Goal: Transaction & Acquisition: Purchase product/service

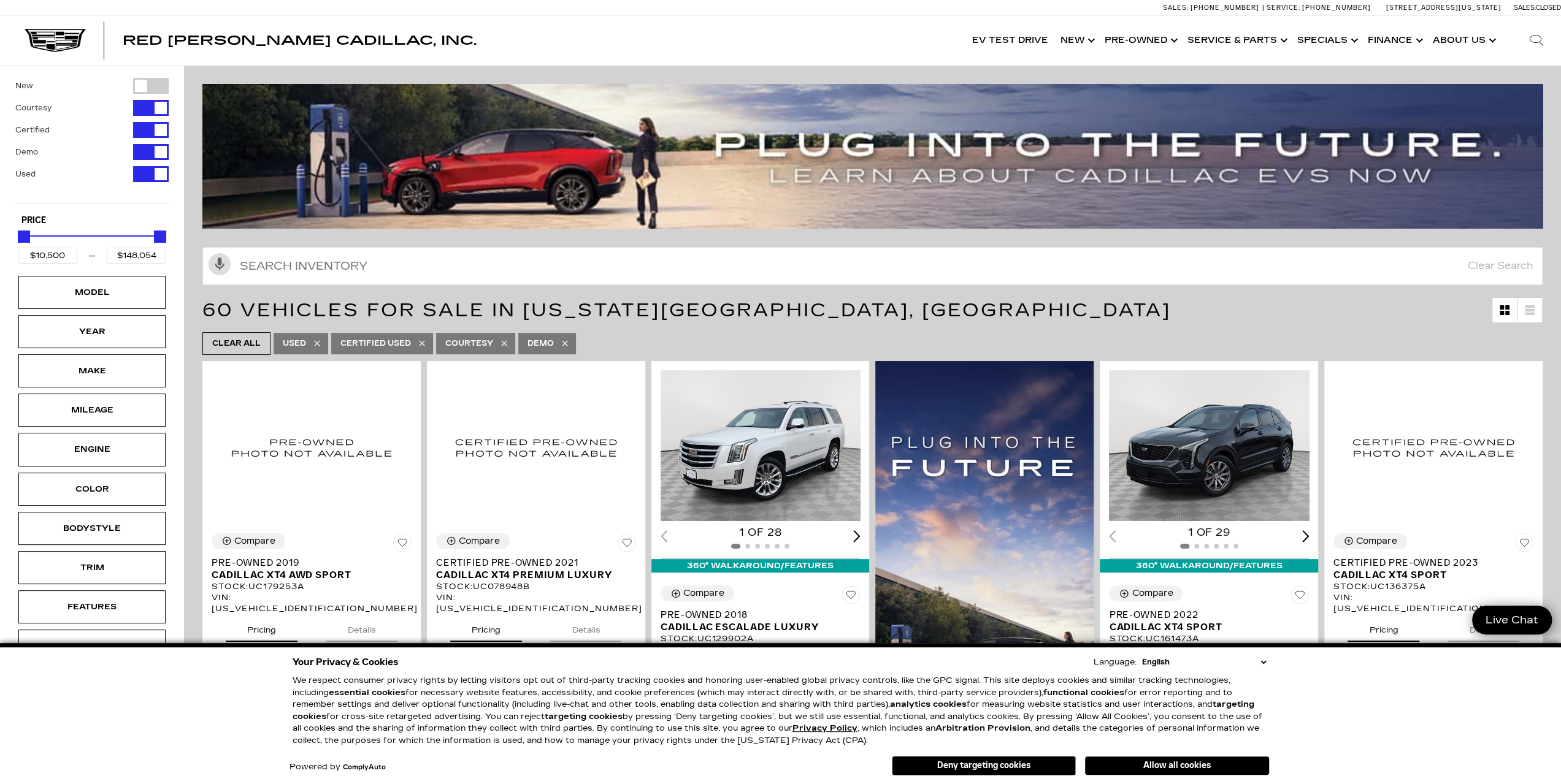
click at [467, 34] on div "Red [PERSON_NAME] Cadillac, Inc. EV Test Drive Show New Cadillac Crossovers/SUV…" at bounding box center [780, 41] width 1561 height 49
click at [143, 178] on div "Filter by Vehicle Type" at bounding box center [151, 174] width 36 height 16
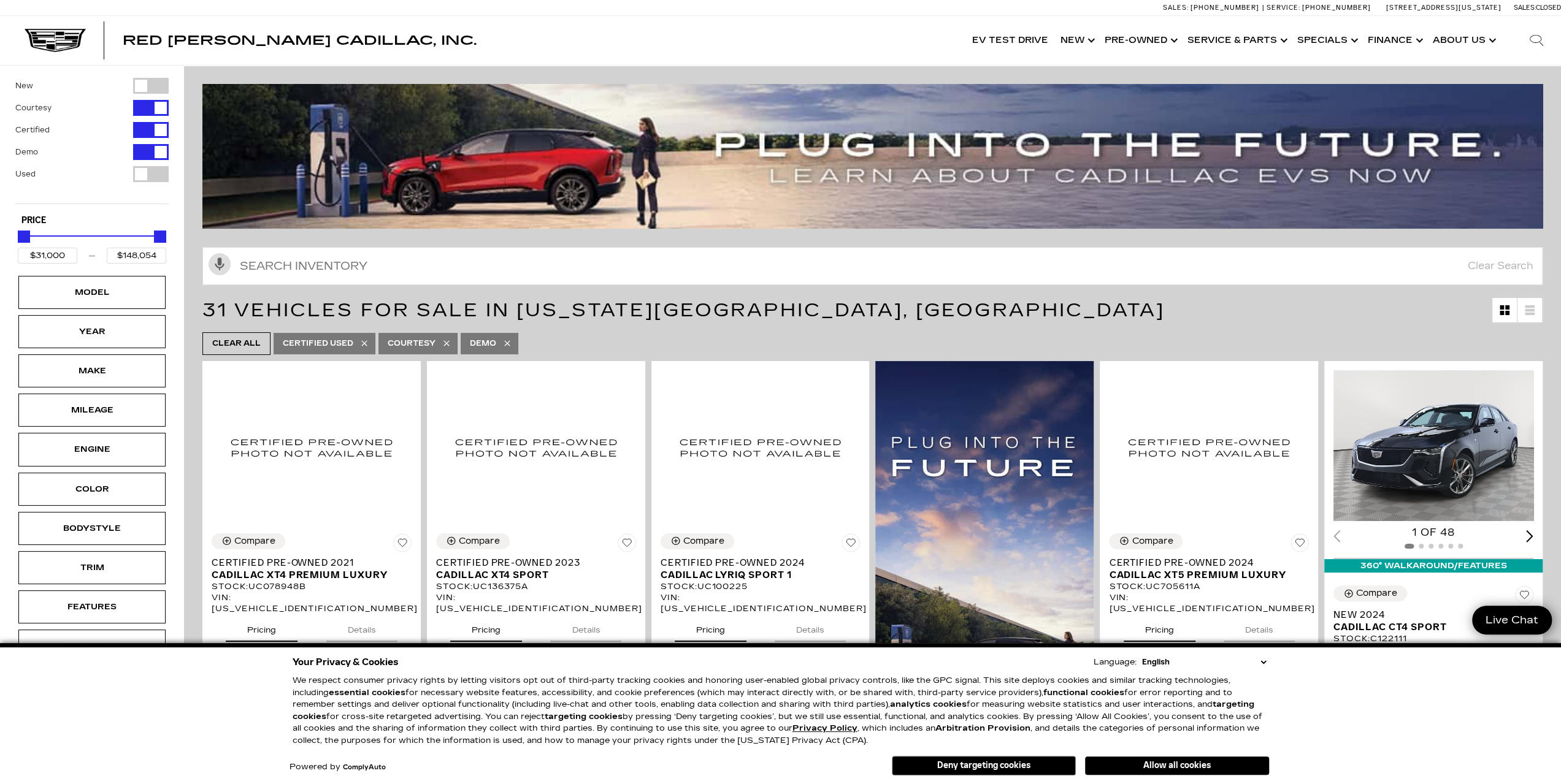
click at [104, 173] on button "Used" at bounding box center [92, 174] width 153 height 16
type input "$10,500"
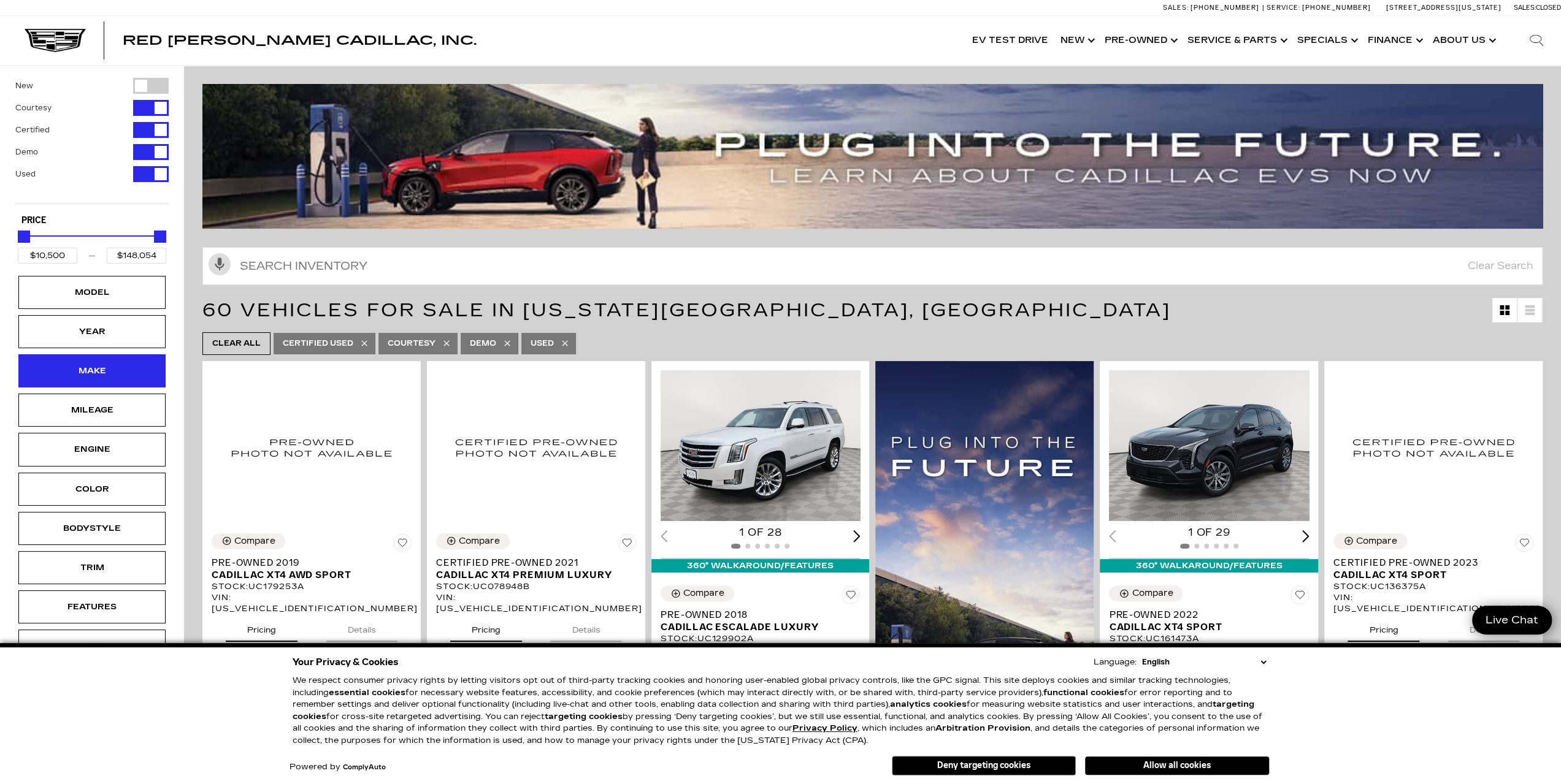
click at [92, 373] on div "Make" at bounding box center [92, 371] width 61 height 13
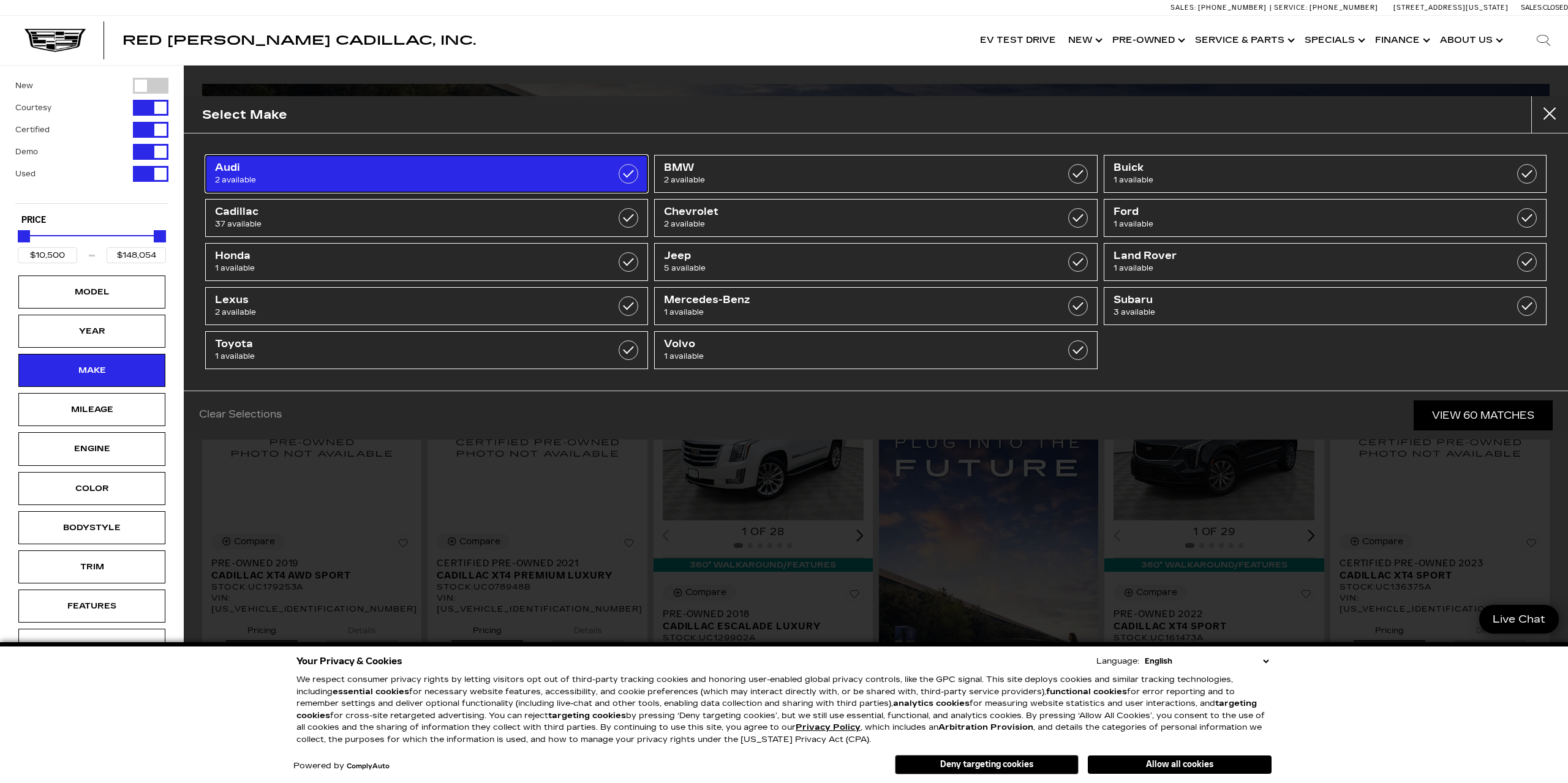
click at [307, 179] on span "2 available" at bounding box center [395, 180] width 360 height 12
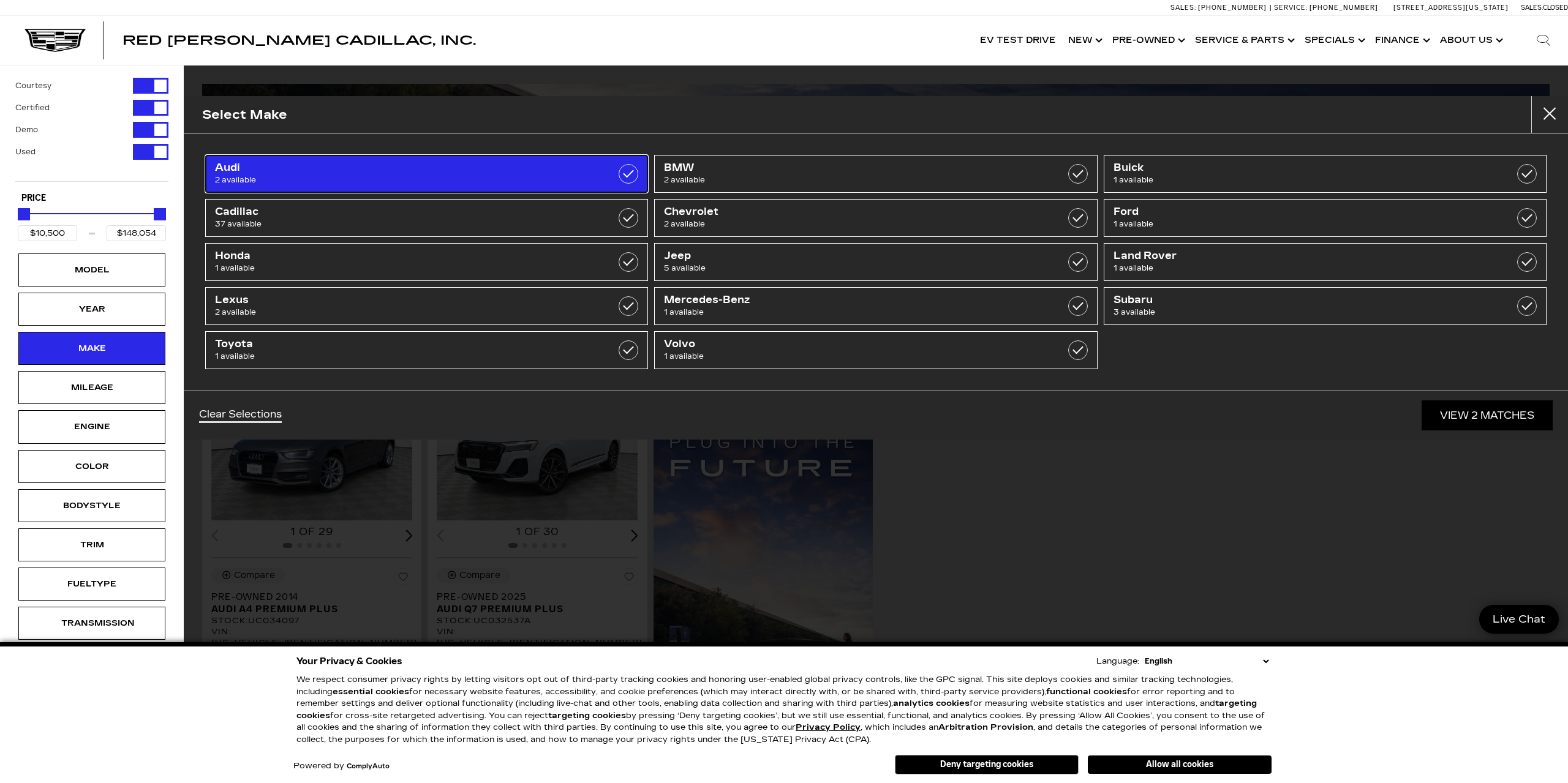
type input "$59,500"
checkbox input "true"
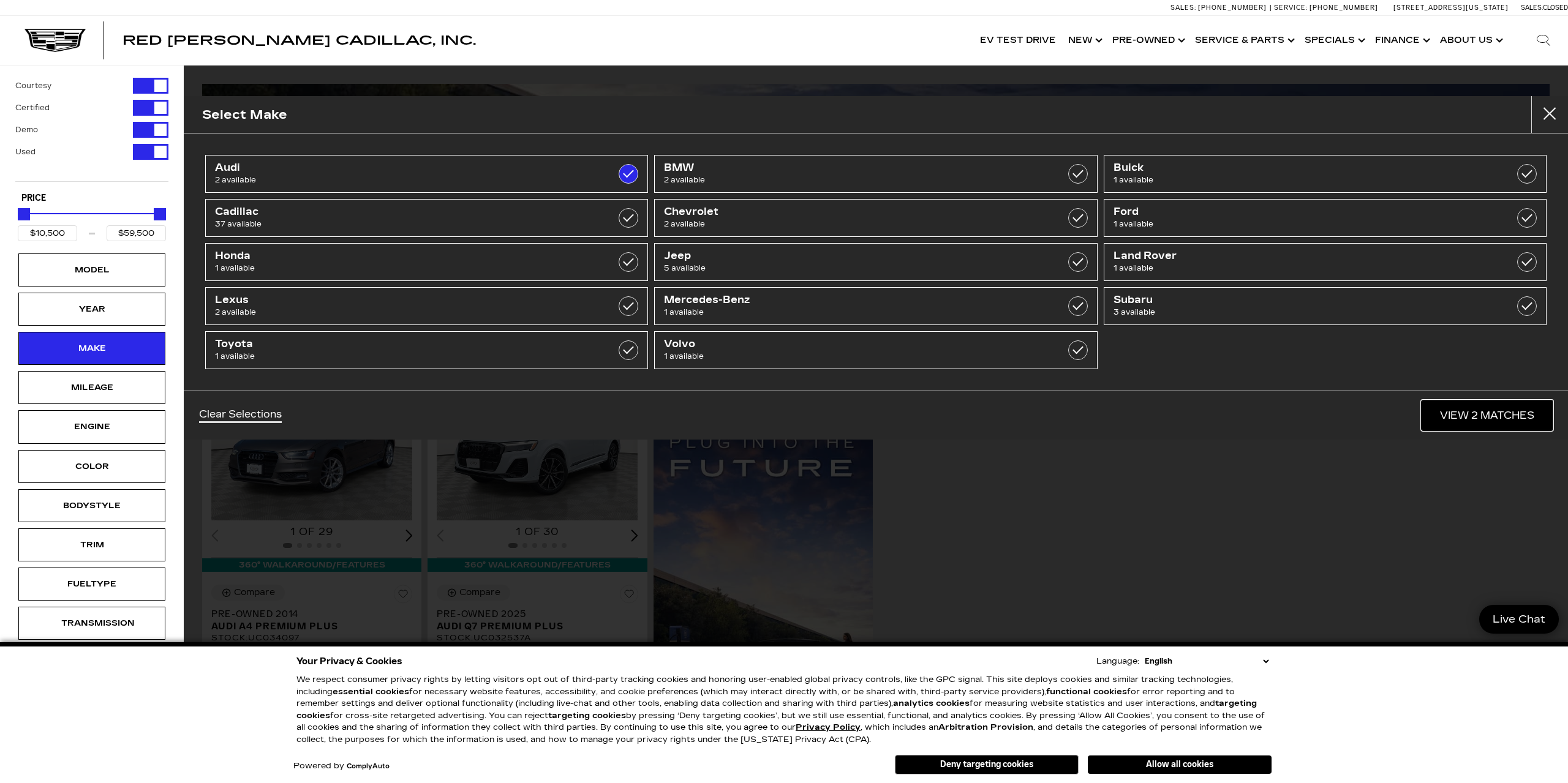
click at [1491, 414] on link "View 2 Matches" at bounding box center [1486, 416] width 131 height 30
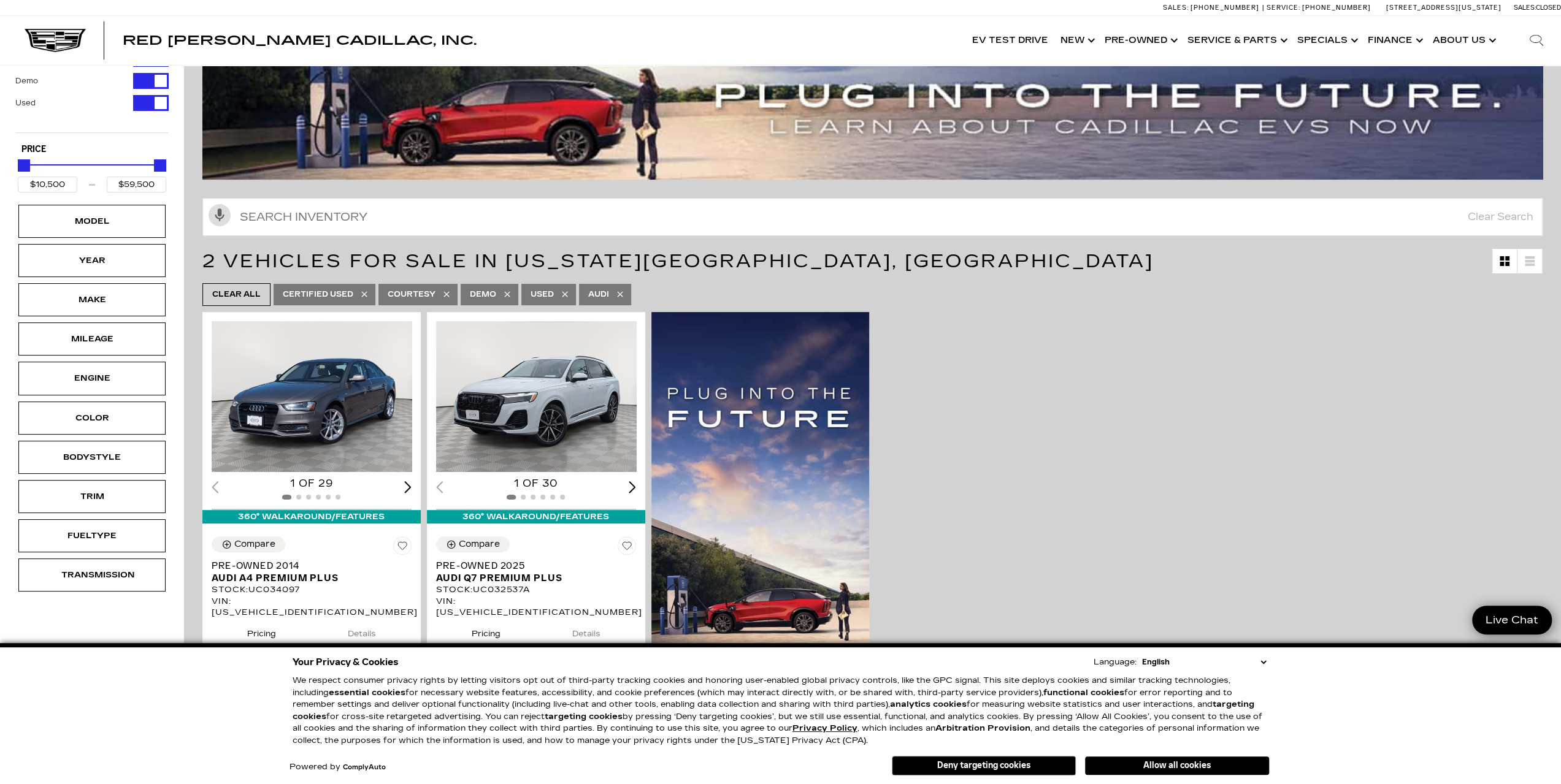
scroll to position [45, 0]
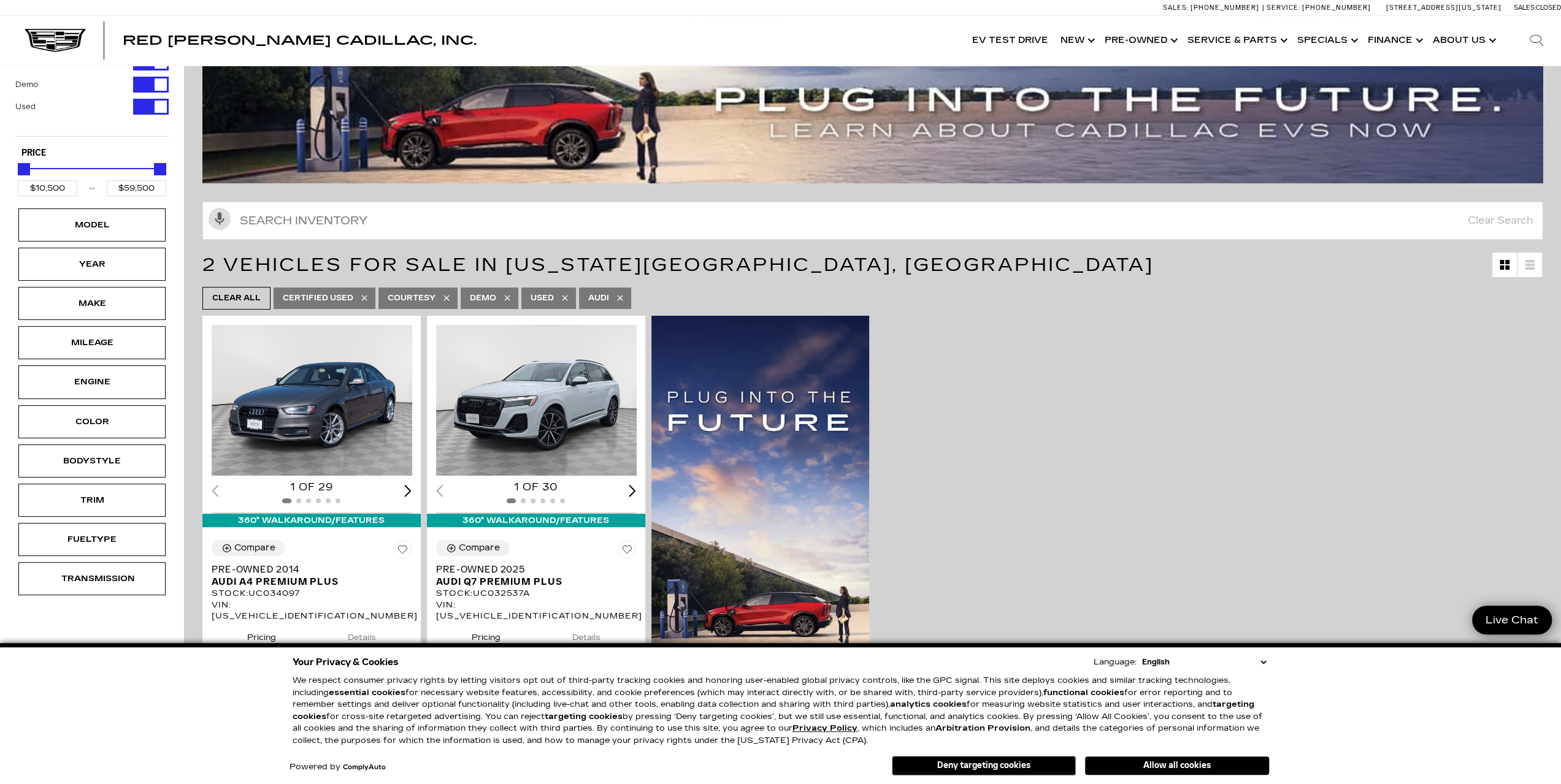
click at [623, 295] on icon at bounding box center [620, 298] width 6 height 6
type input "$148,054"
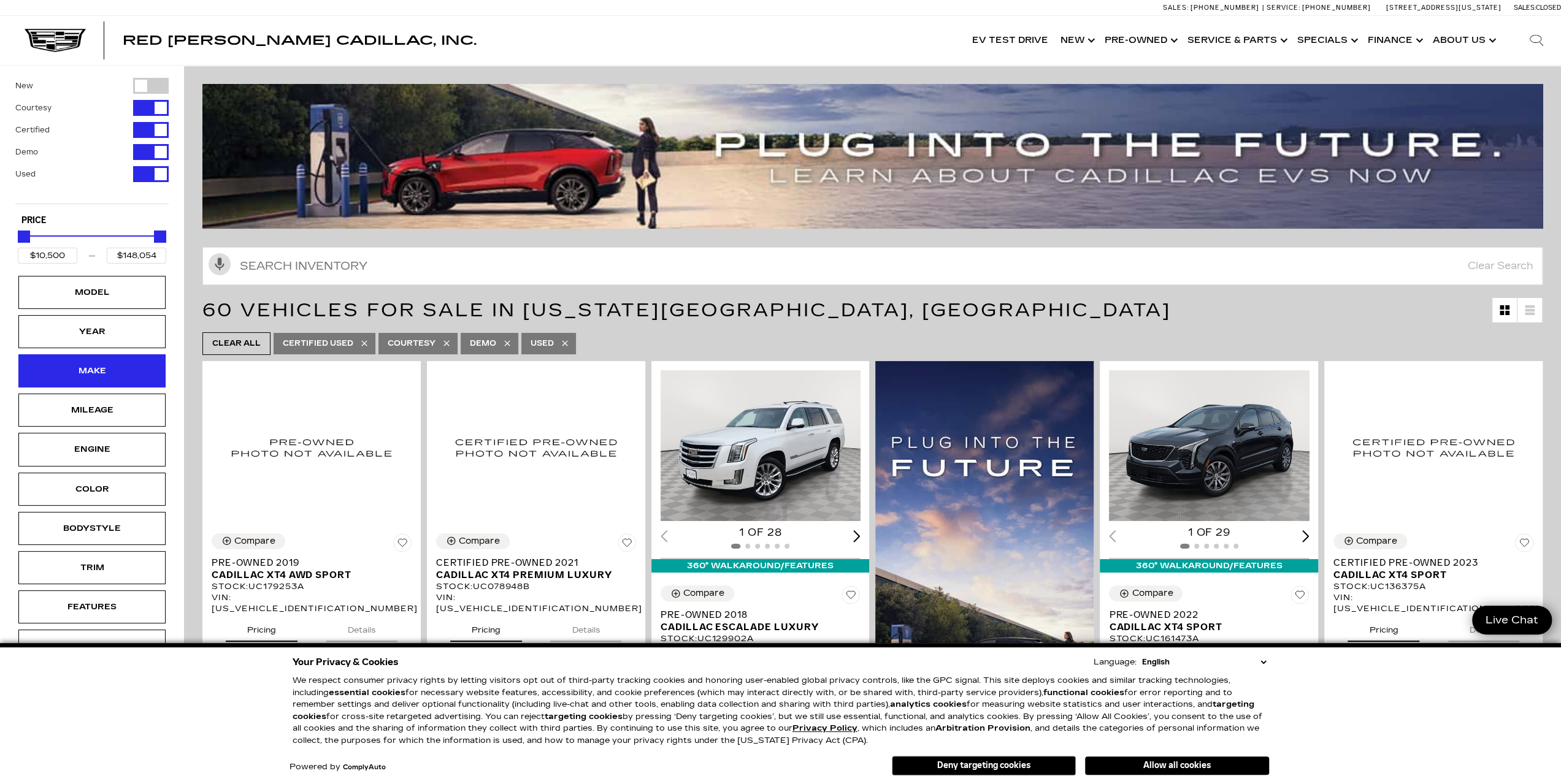
click at [91, 365] on div "Make" at bounding box center [92, 371] width 61 height 13
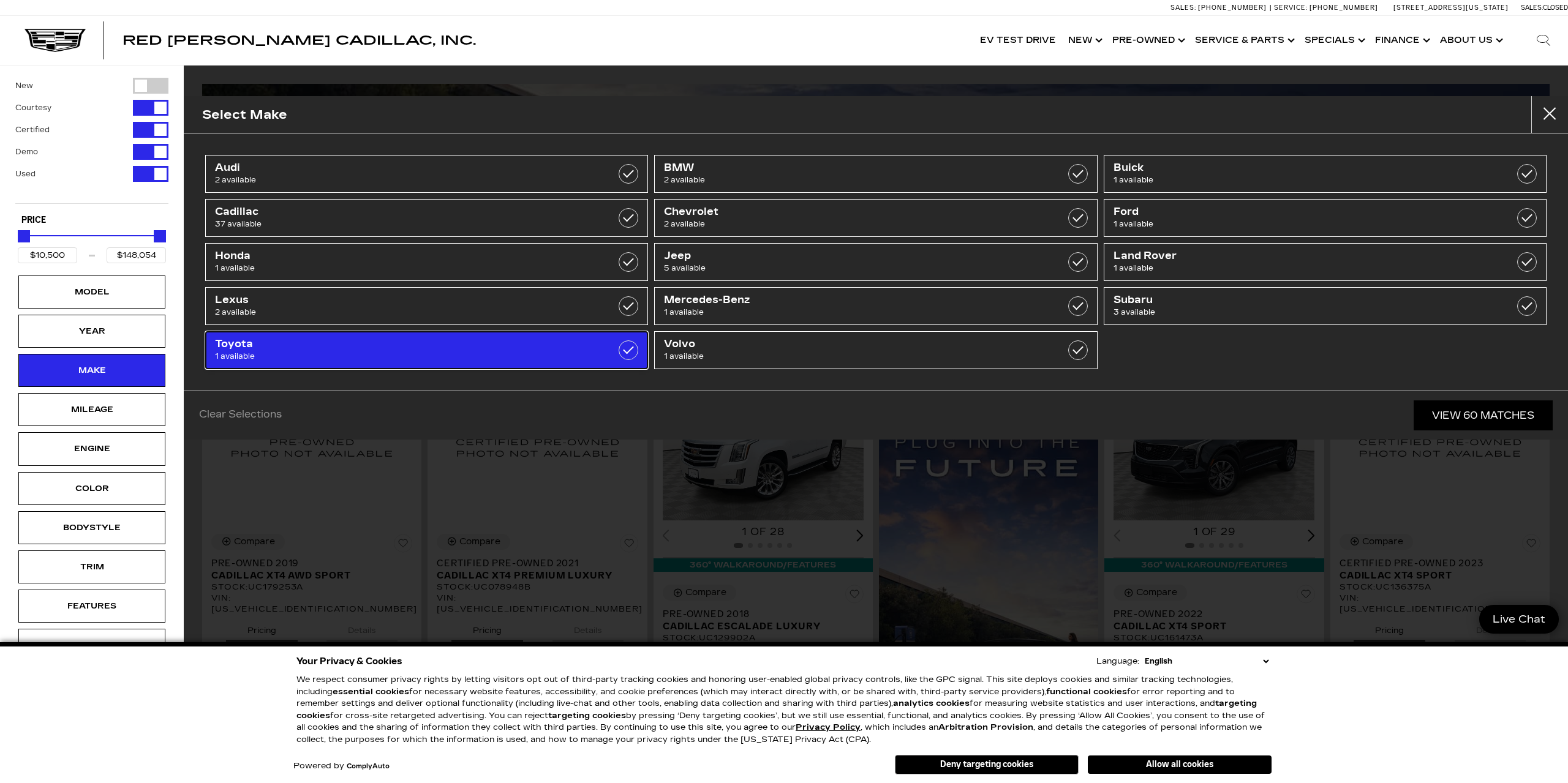
click at [318, 356] on span "1 available" at bounding box center [395, 356] width 360 height 12
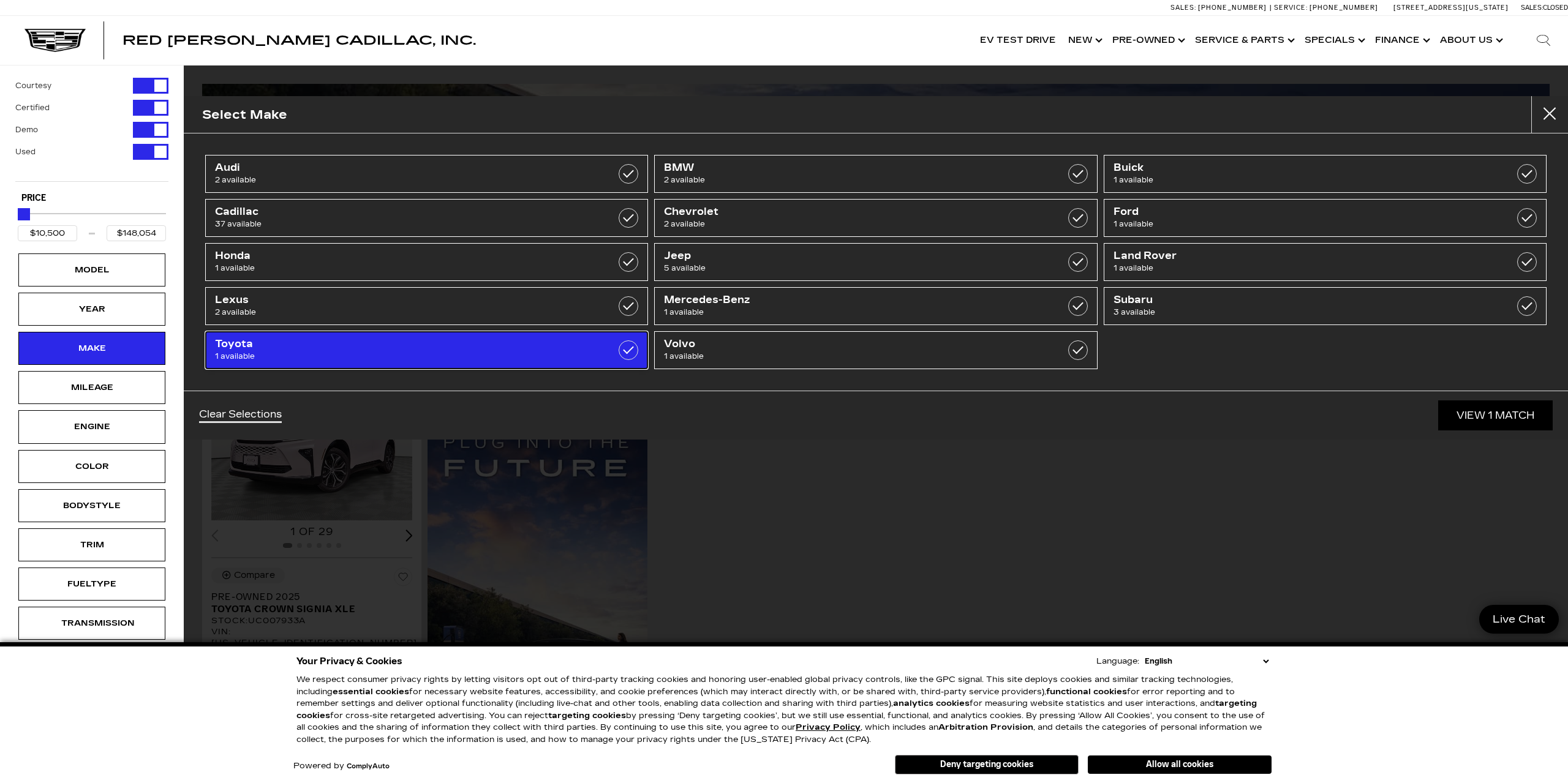
type input "$39,664"
checkbox input "true"
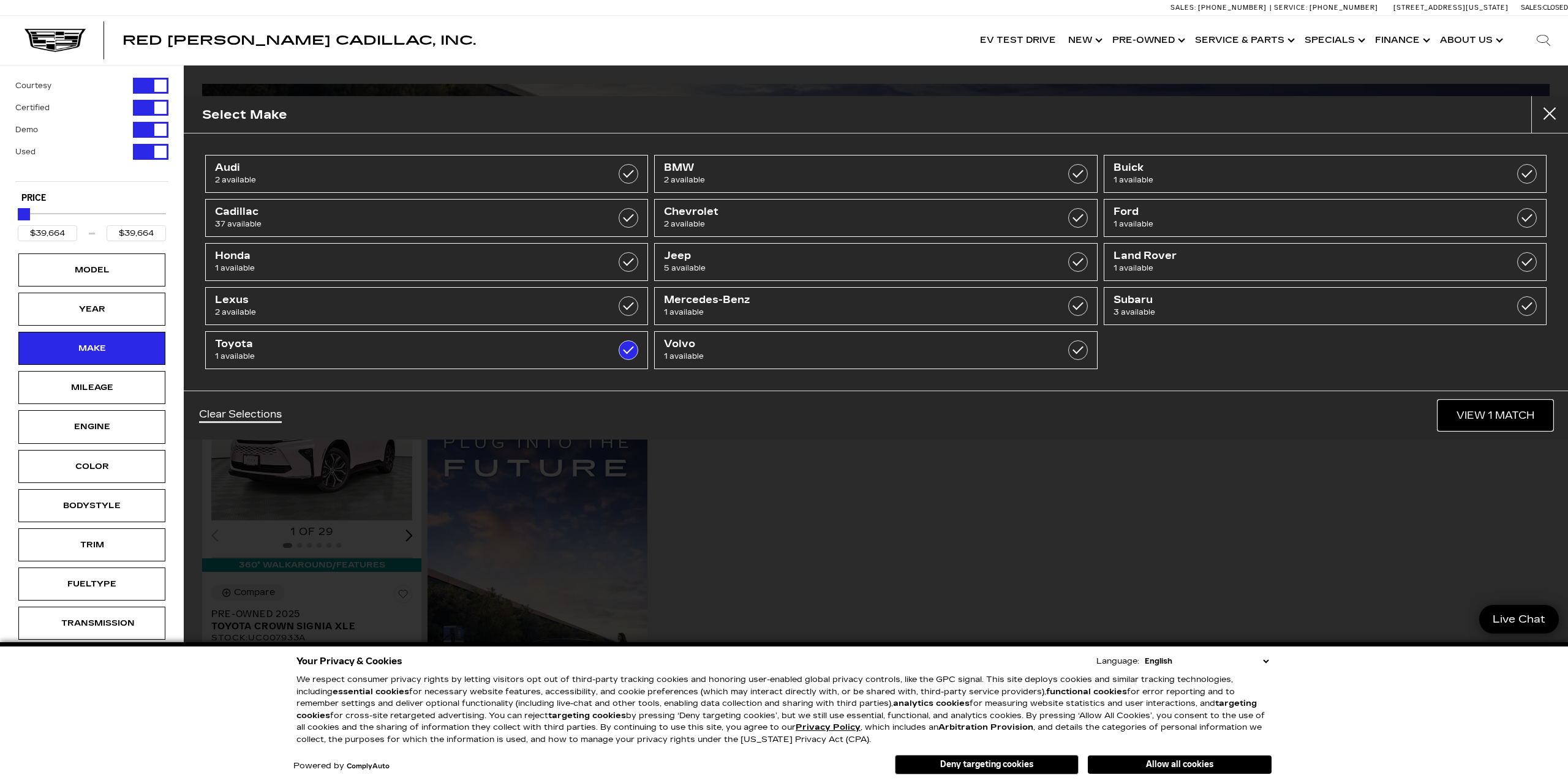
click at [1493, 414] on link "View 1 Match" at bounding box center [1495, 416] width 115 height 30
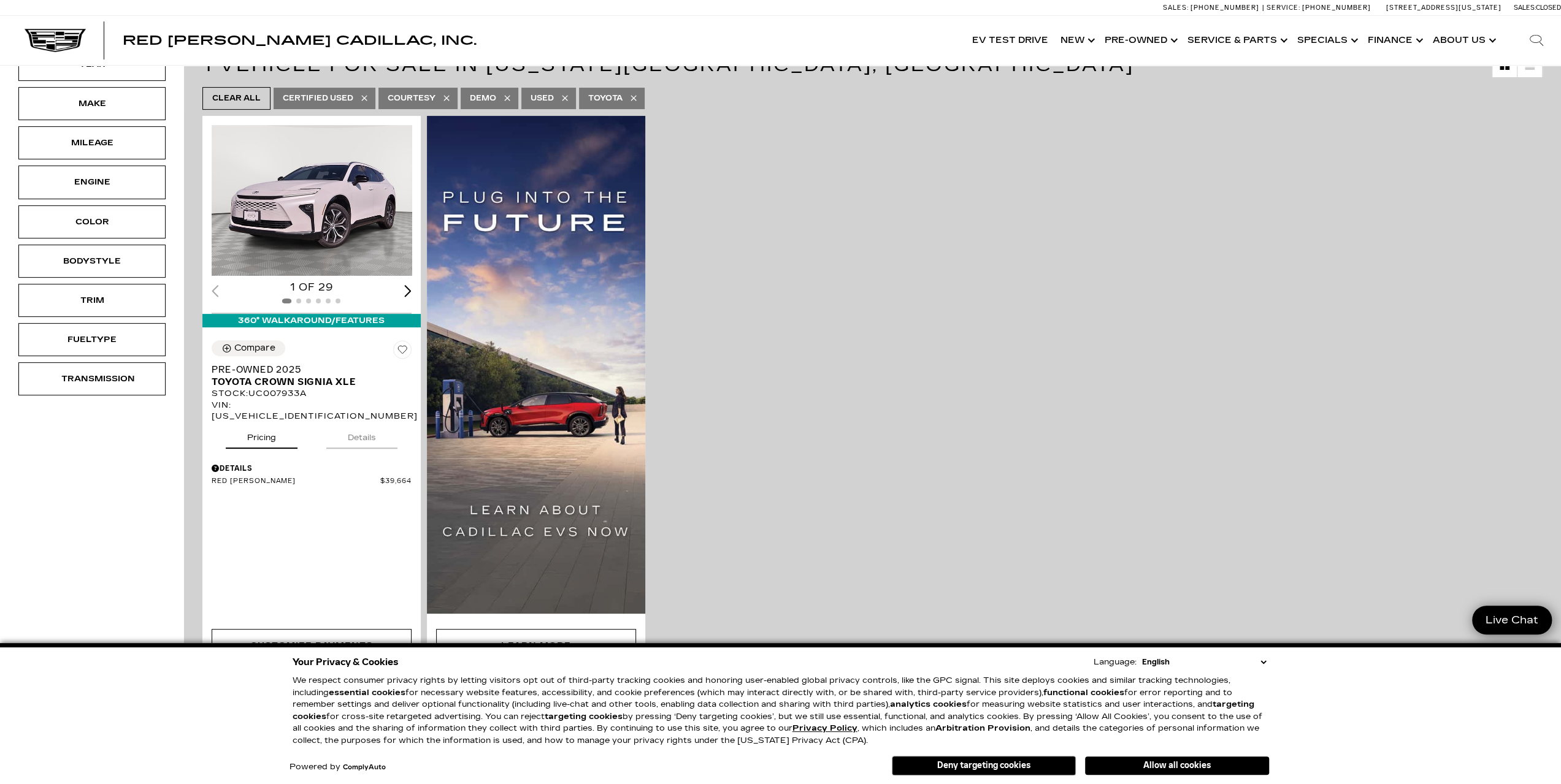
scroll to position [242, 0]
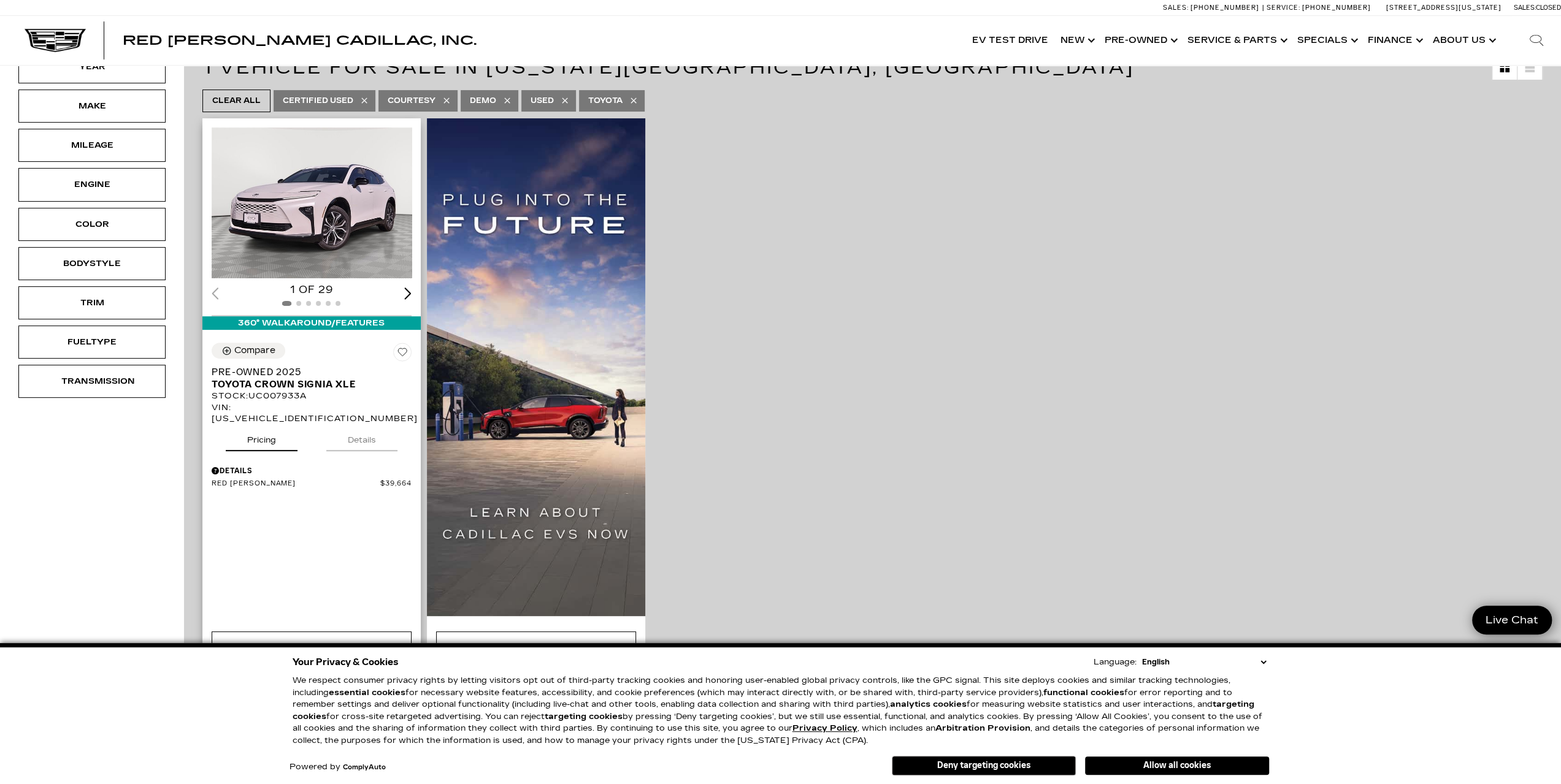
click at [364, 432] on button "Details" at bounding box center [361, 438] width 71 height 27
click at [361, 427] on button "Details" at bounding box center [361, 438] width 71 height 27
click at [327, 225] on img "1 / 2" at bounding box center [311, 203] width 201 height 151
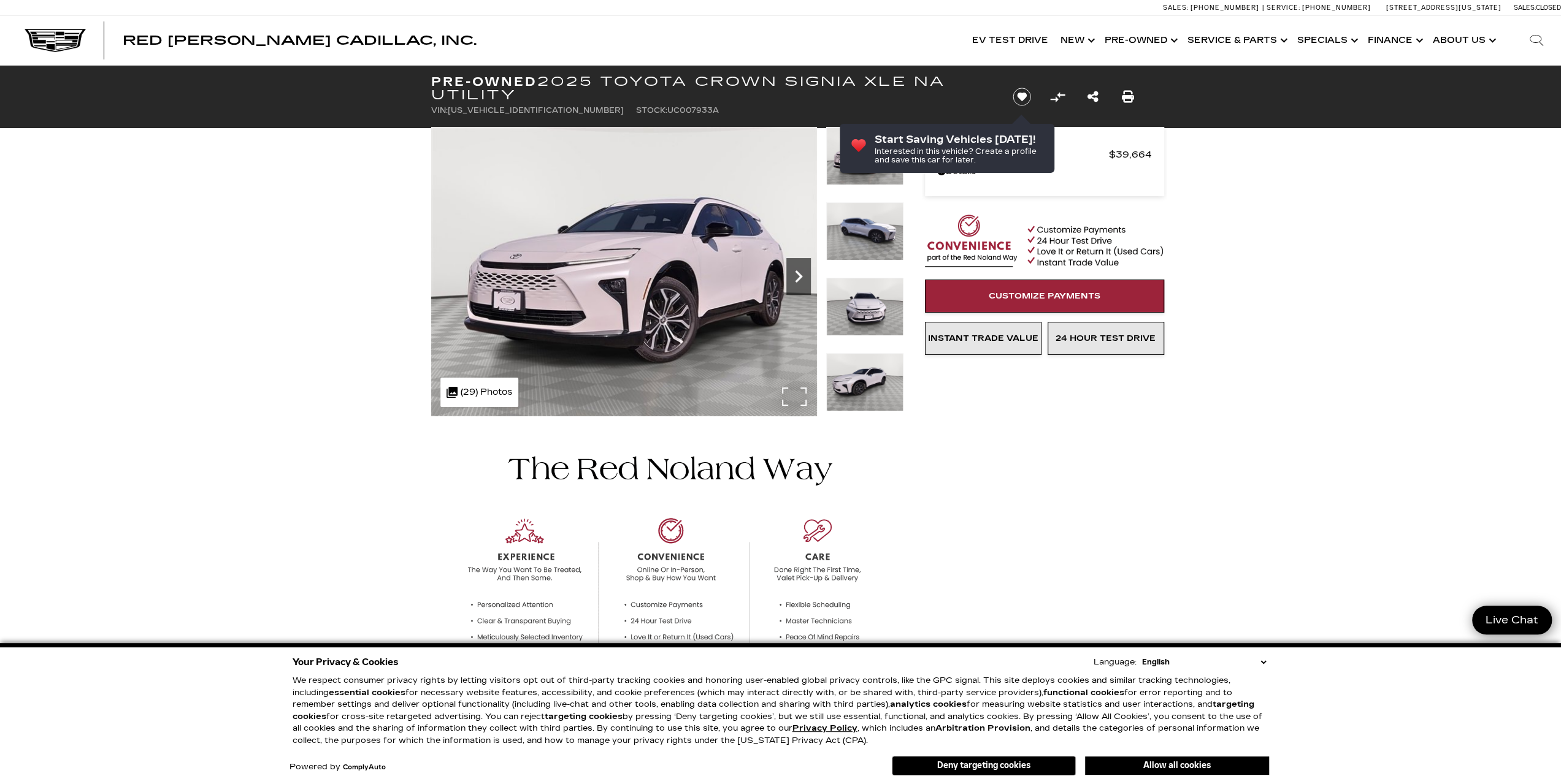
click at [801, 276] on icon "Next" at bounding box center [798, 276] width 8 height 12
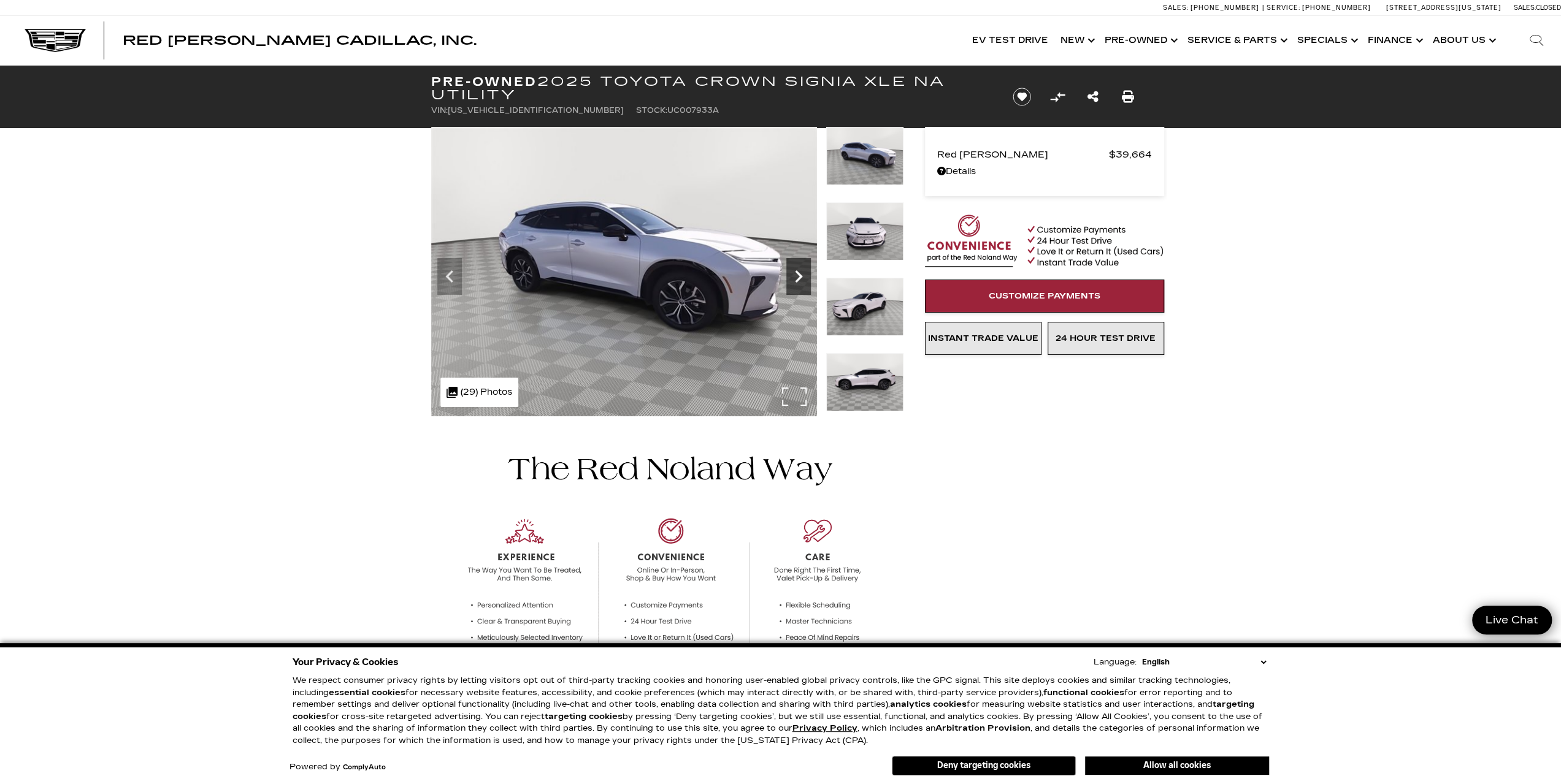
click at [801, 276] on icon "Next" at bounding box center [798, 276] width 8 height 12
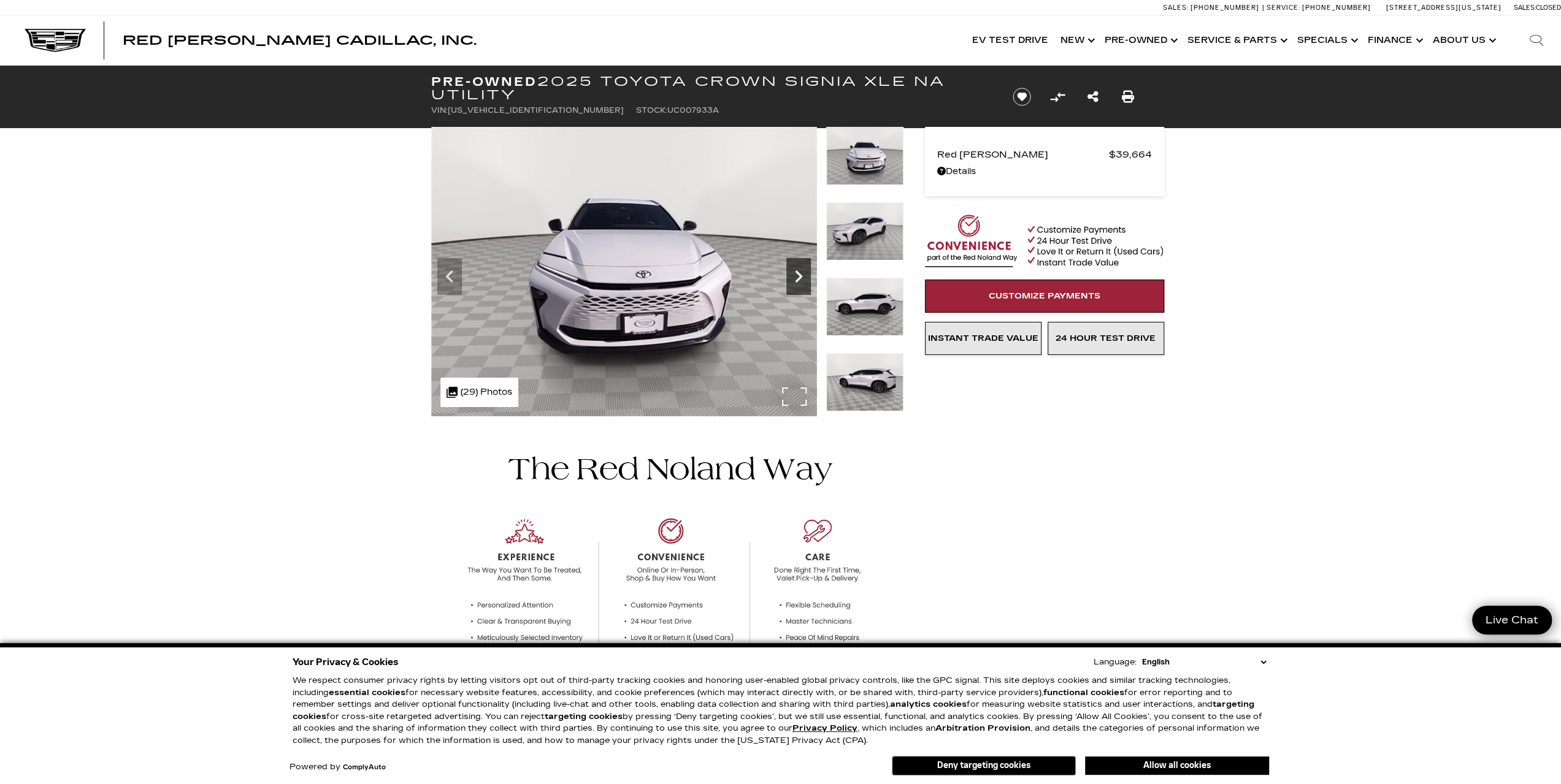
click at [801, 276] on icon "Next" at bounding box center [798, 276] width 8 height 12
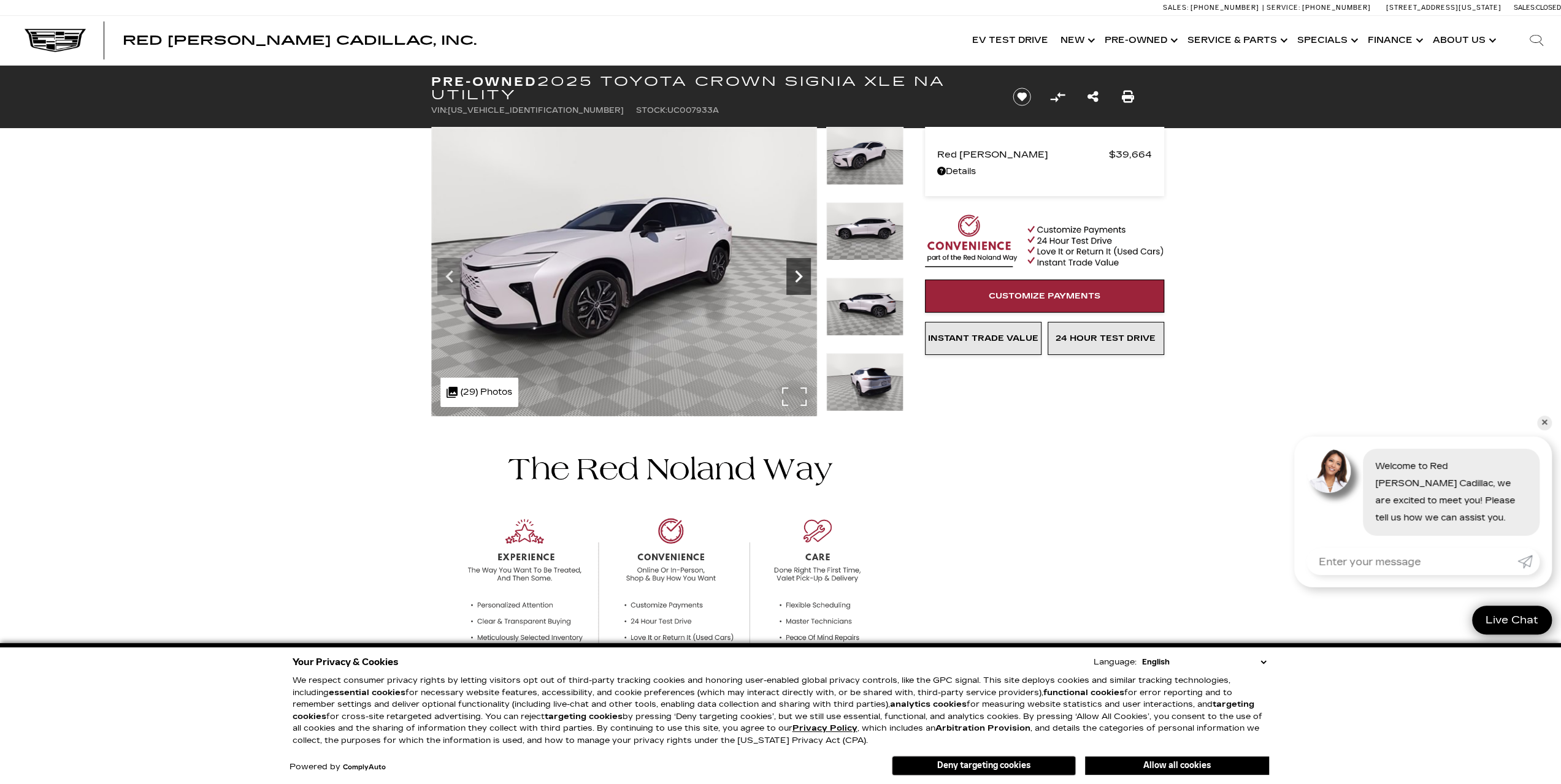
click at [801, 276] on icon "Next" at bounding box center [798, 276] width 8 height 12
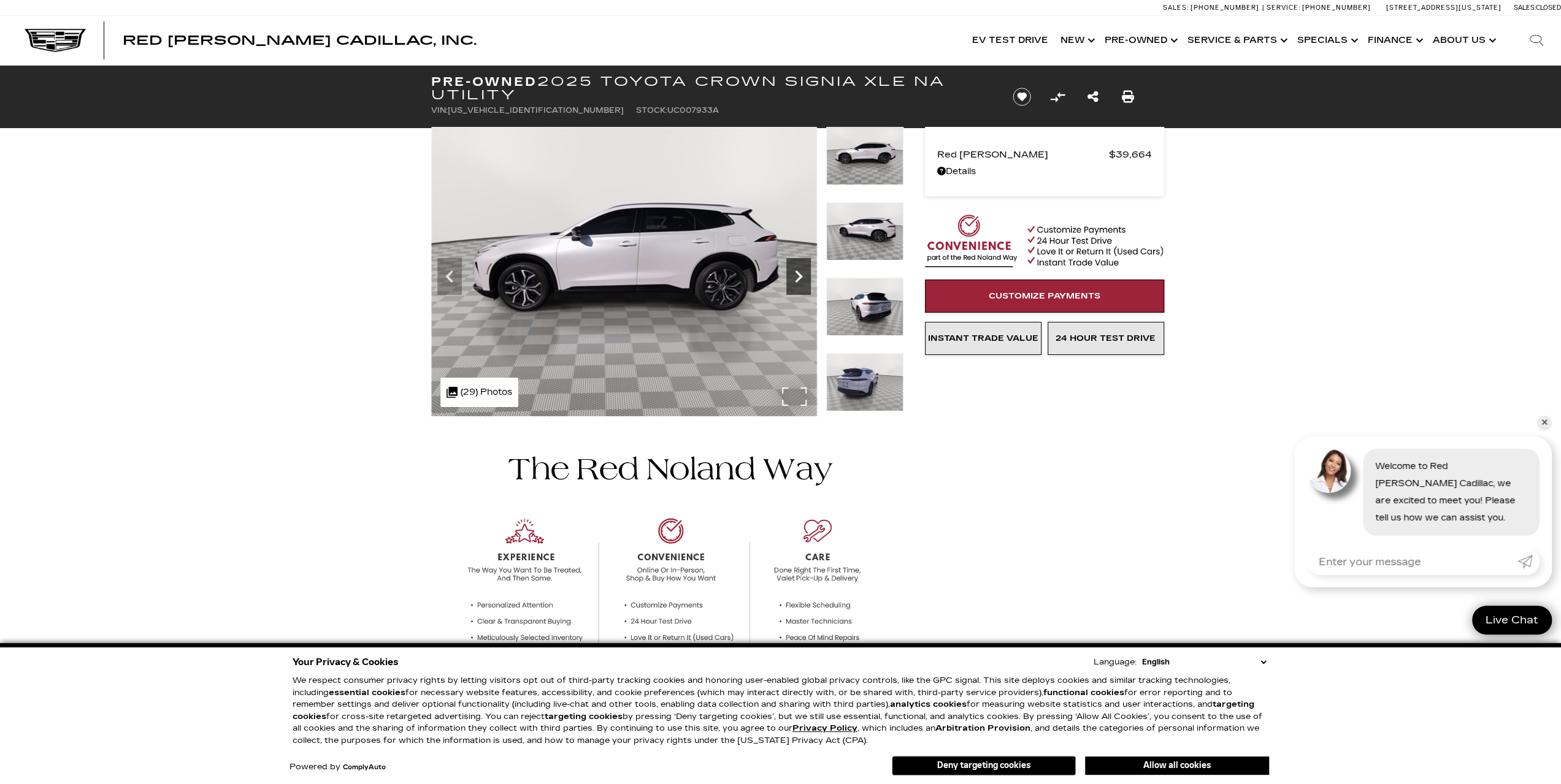
click at [801, 276] on icon "Next" at bounding box center [798, 276] width 8 height 12
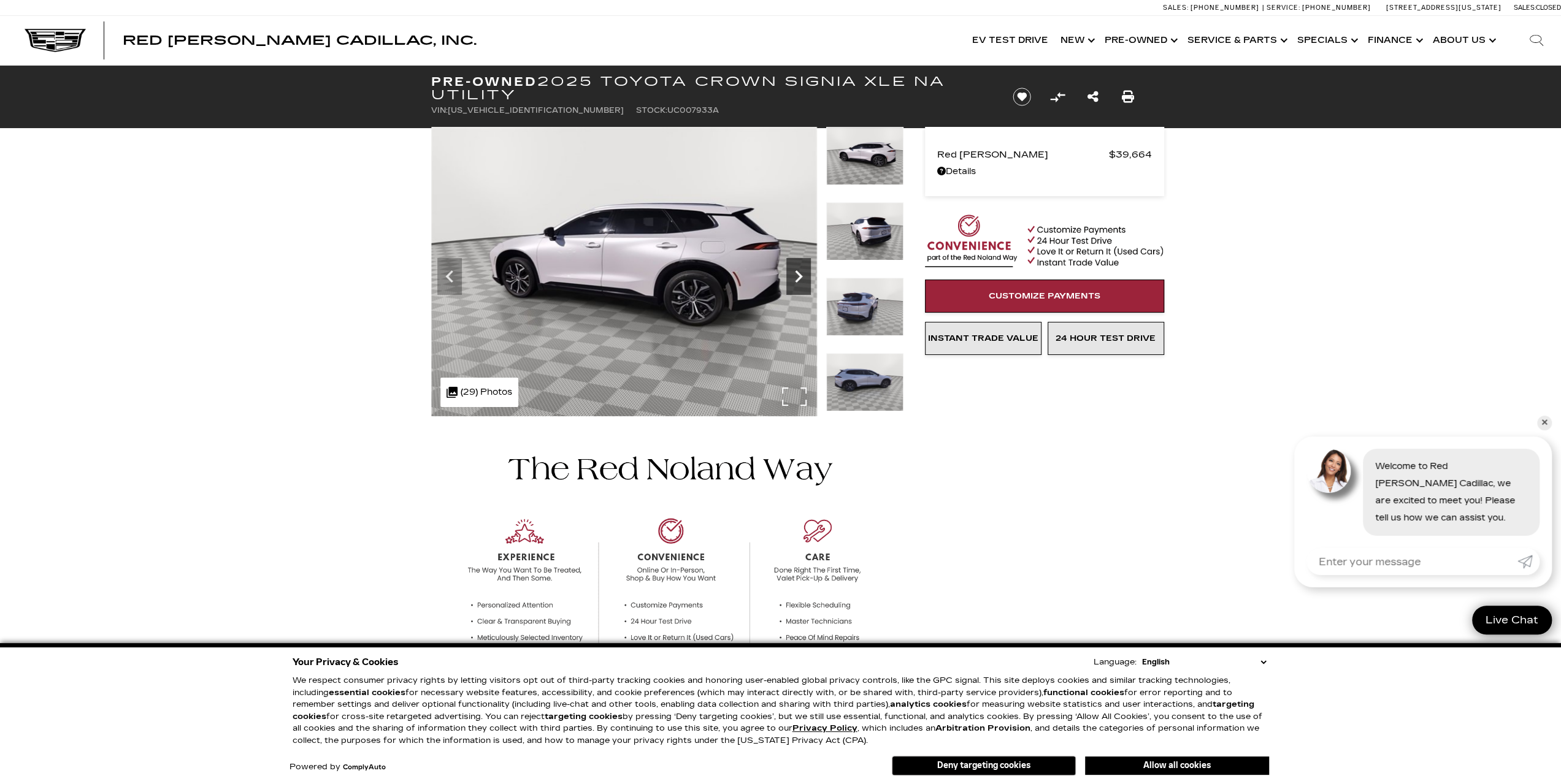
click at [801, 276] on icon "Next" at bounding box center [798, 276] width 8 height 12
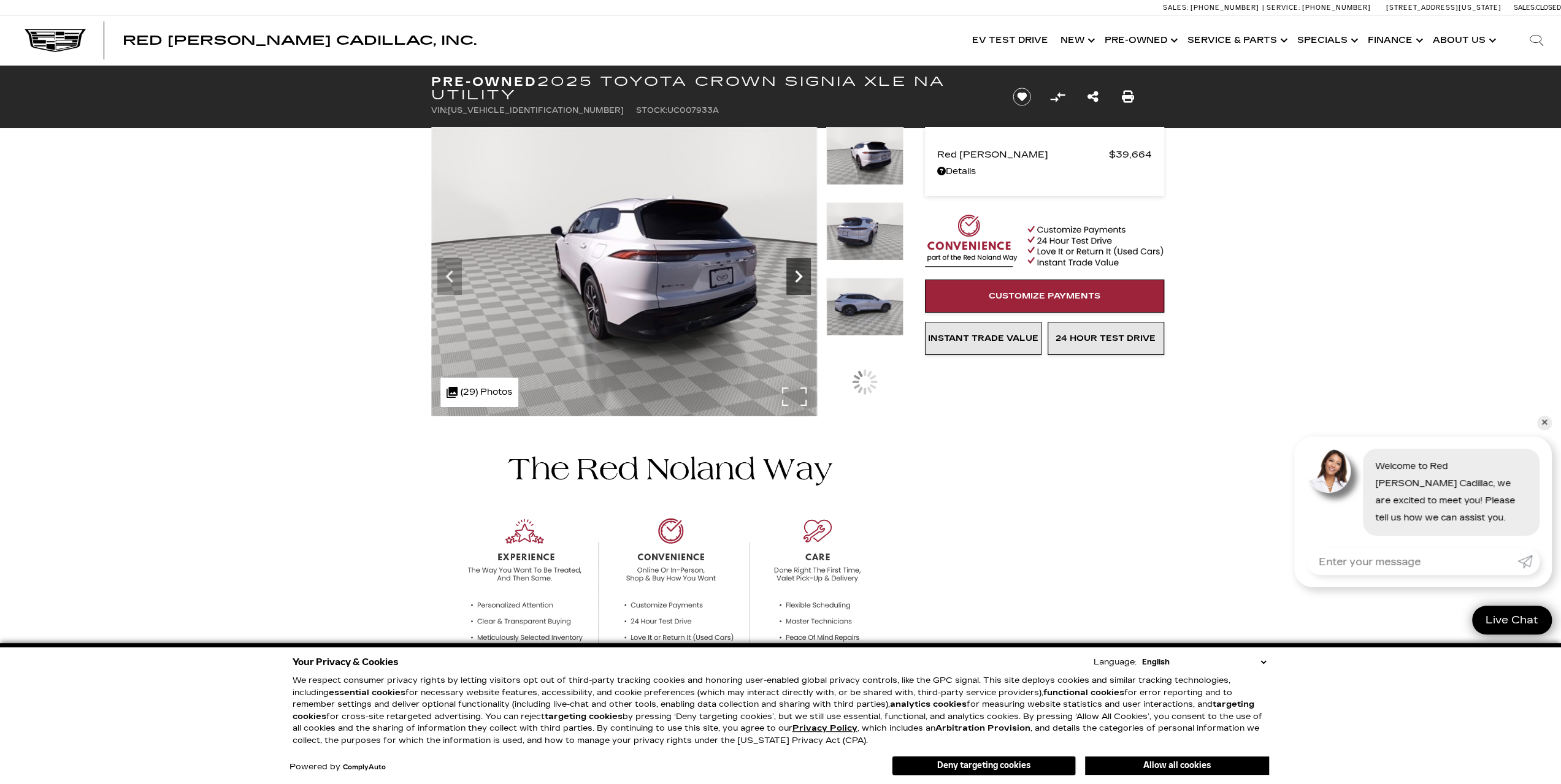
click at [801, 276] on icon "Next" at bounding box center [798, 276] width 8 height 12
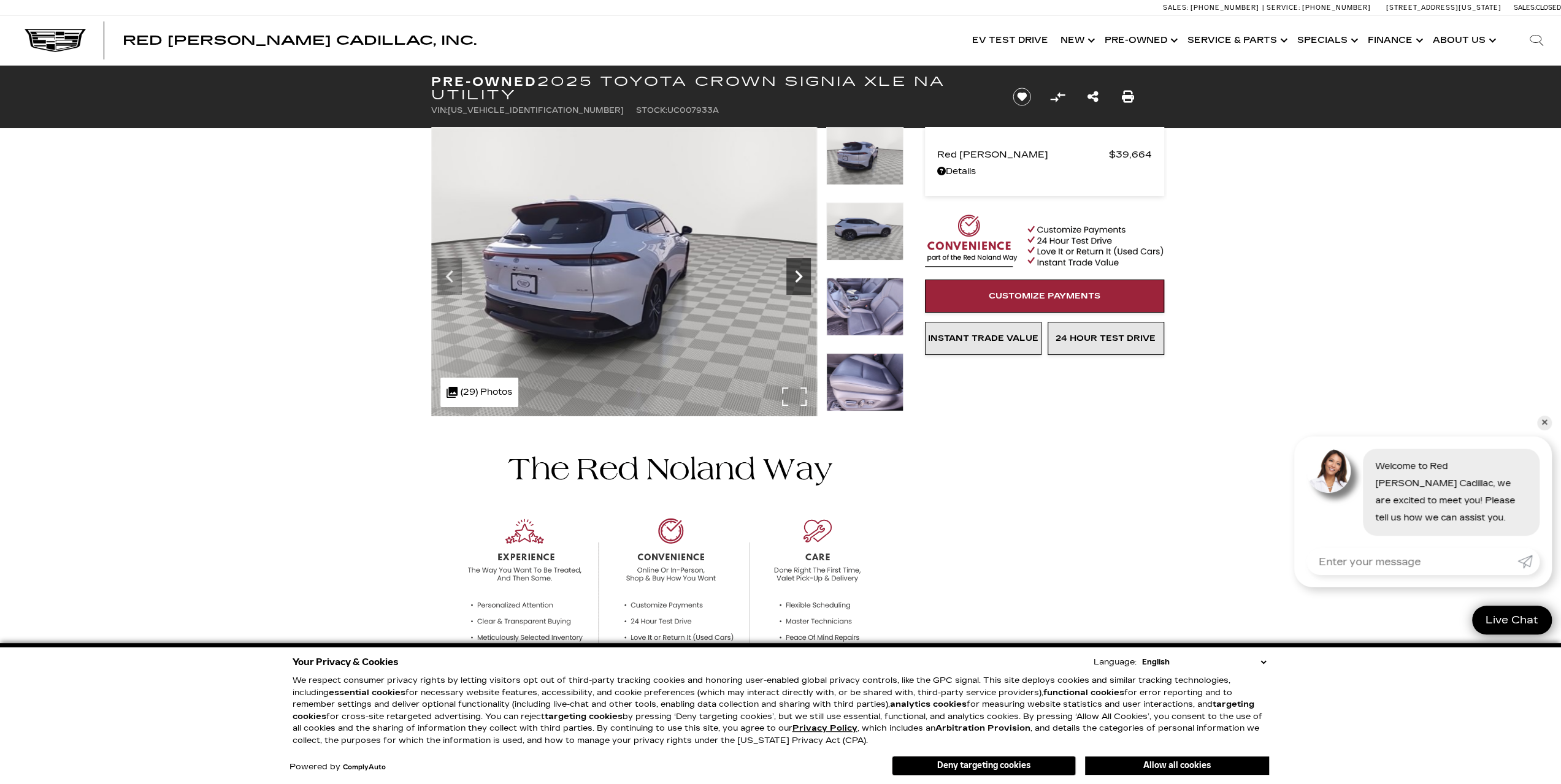
click at [801, 276] on icon "Next" at bounding box center [798, 276] width 8 height 12
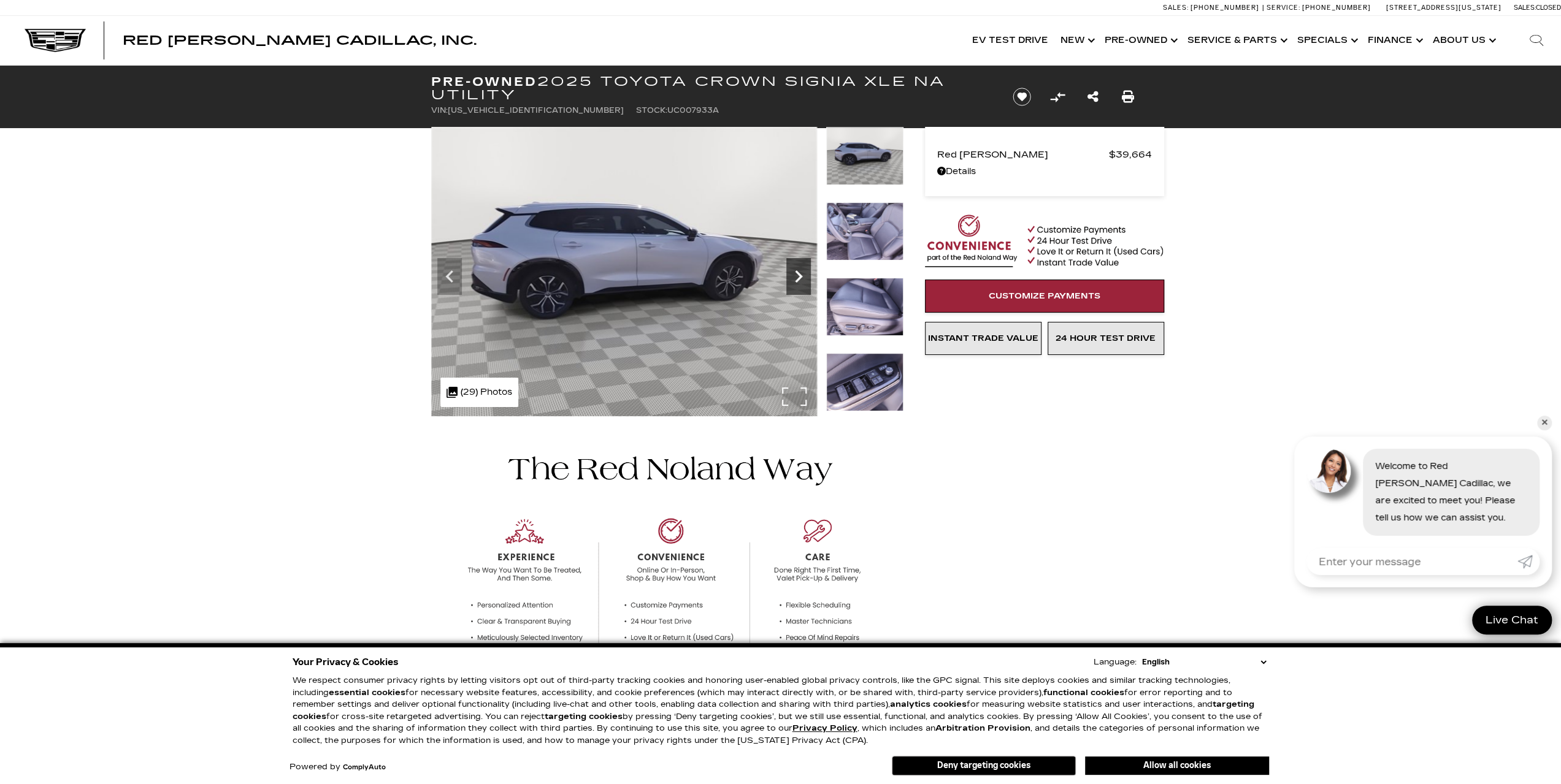
click at [801, 276] on icon "Next" at bounding box center [798, 276] width 8 height 12
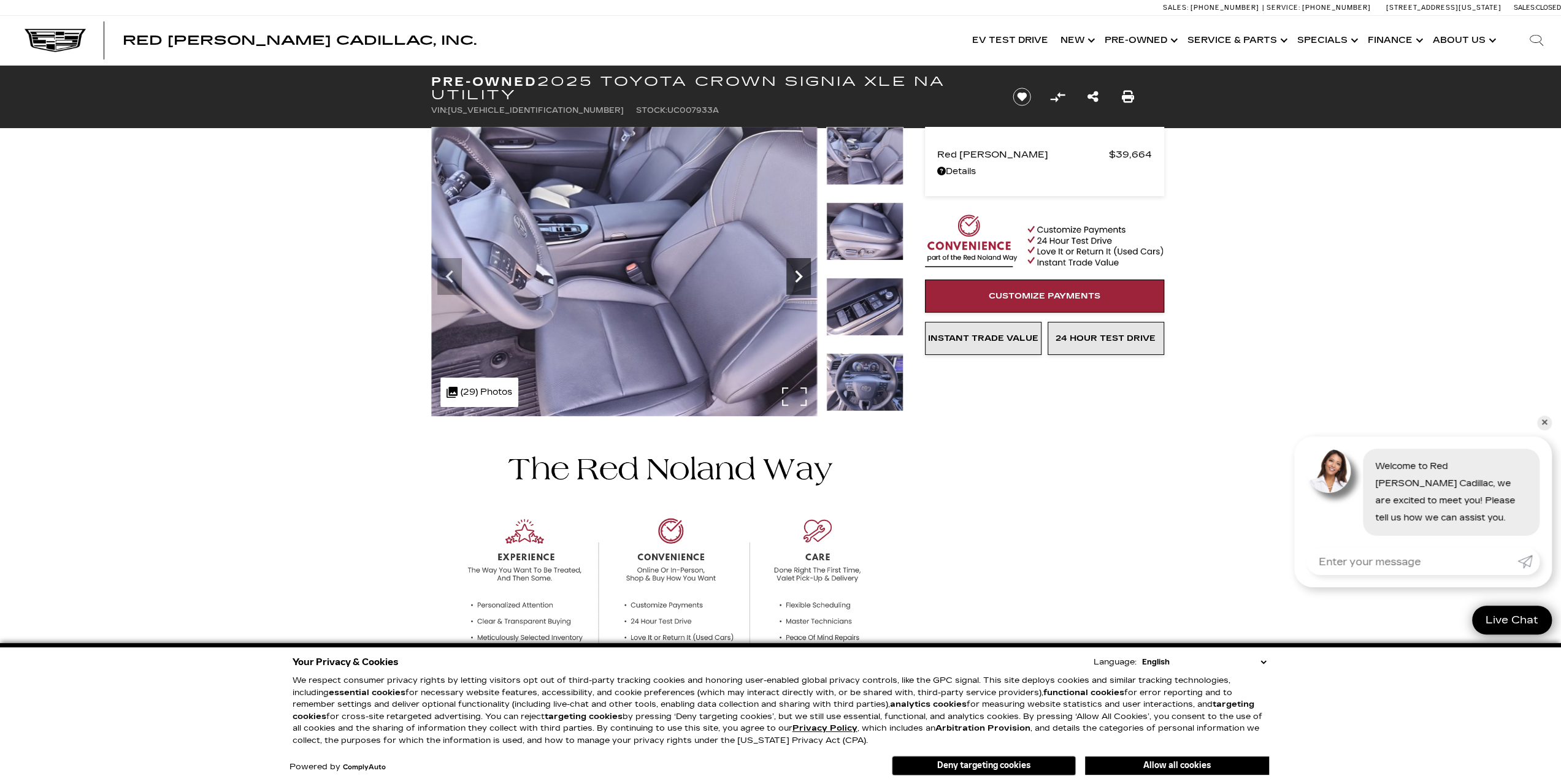
click at [801, 276] on icon "Next" at bounding box center [798, 276] width 8 height 12
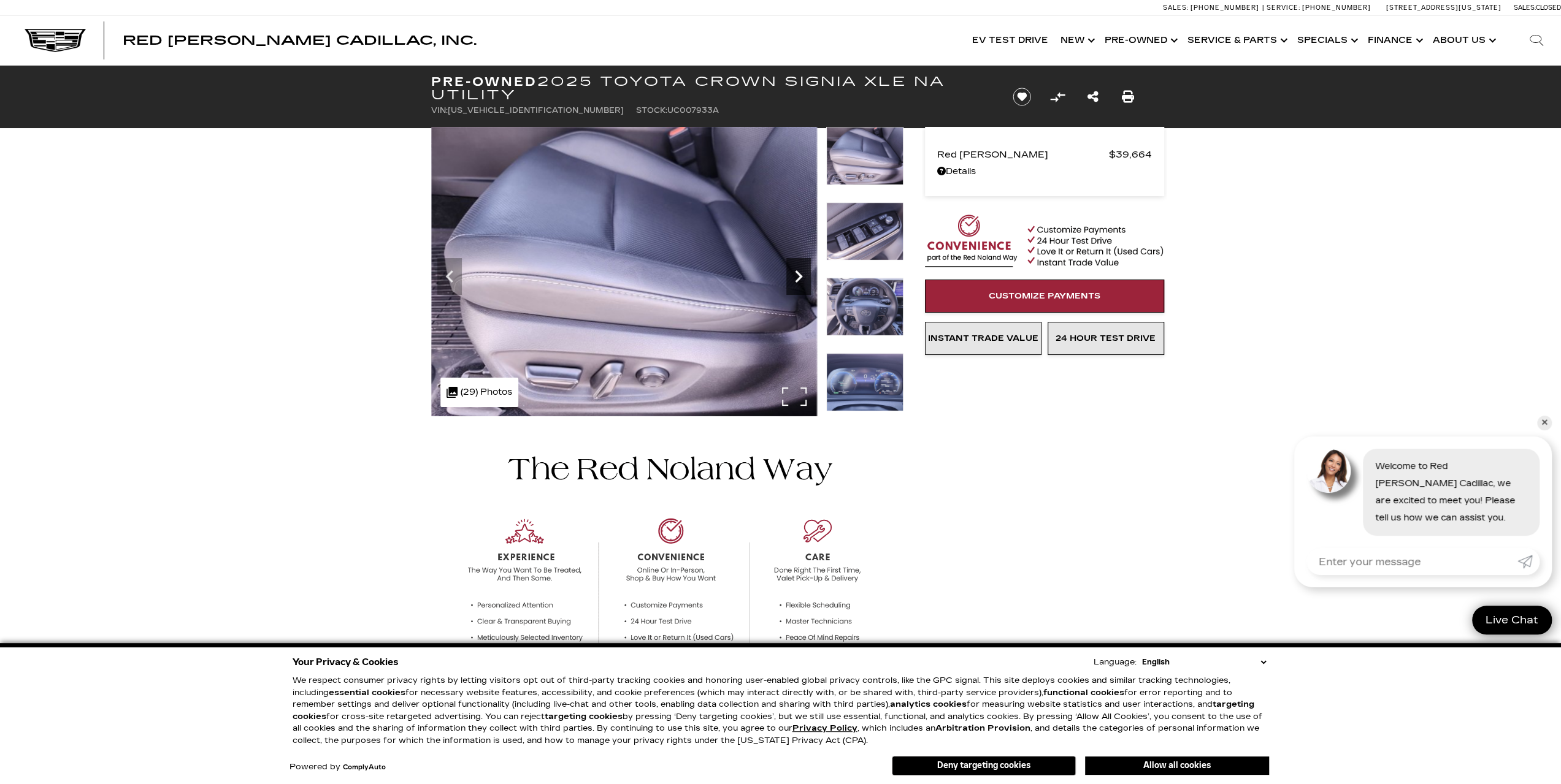
click at [801, 276] on icon "Next" at bounding box center [798, 276] width 8 height 12
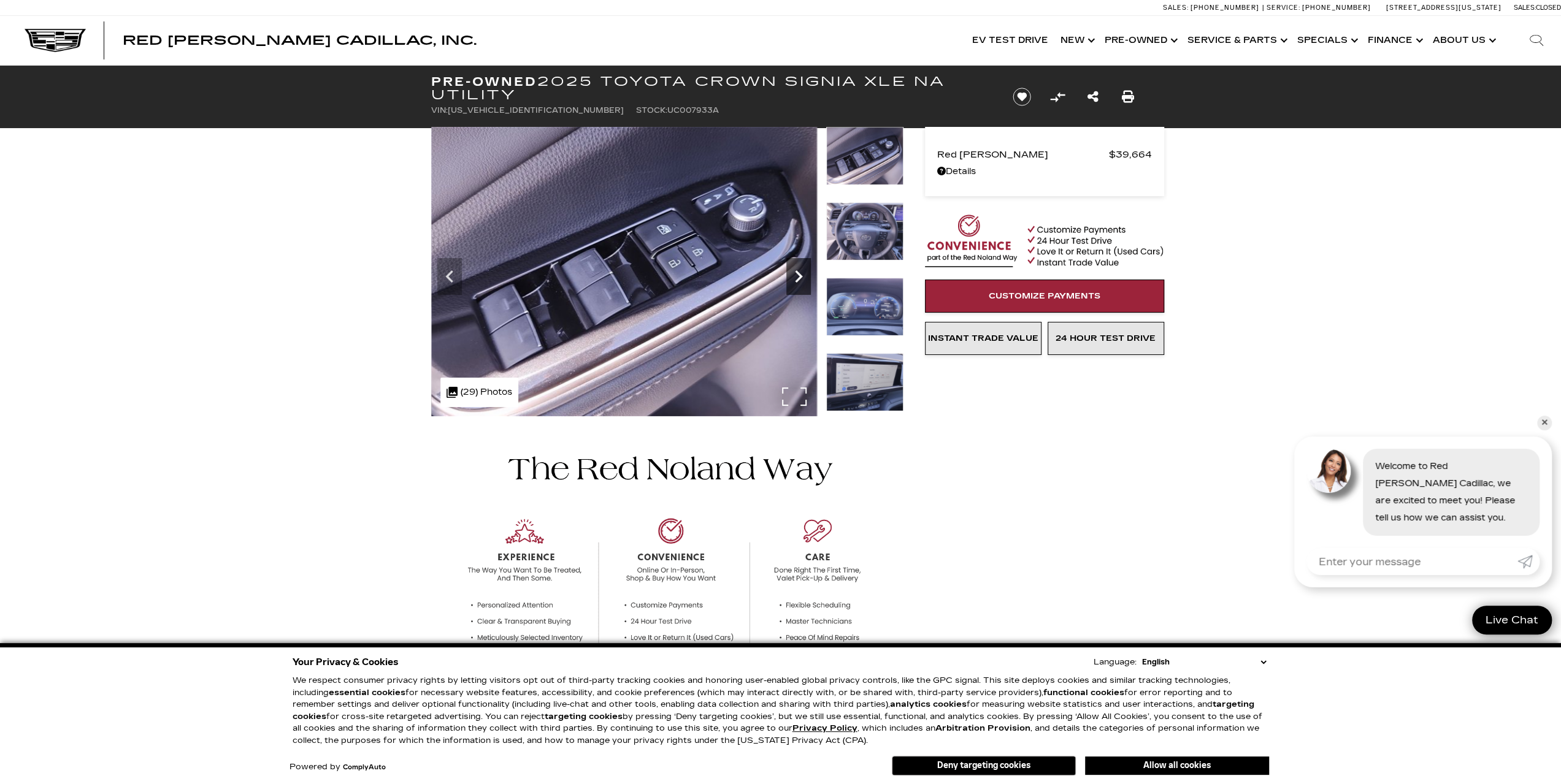
click at [801, 276] on icon "Next" at bounding box center [798, 276] width 8 height 12
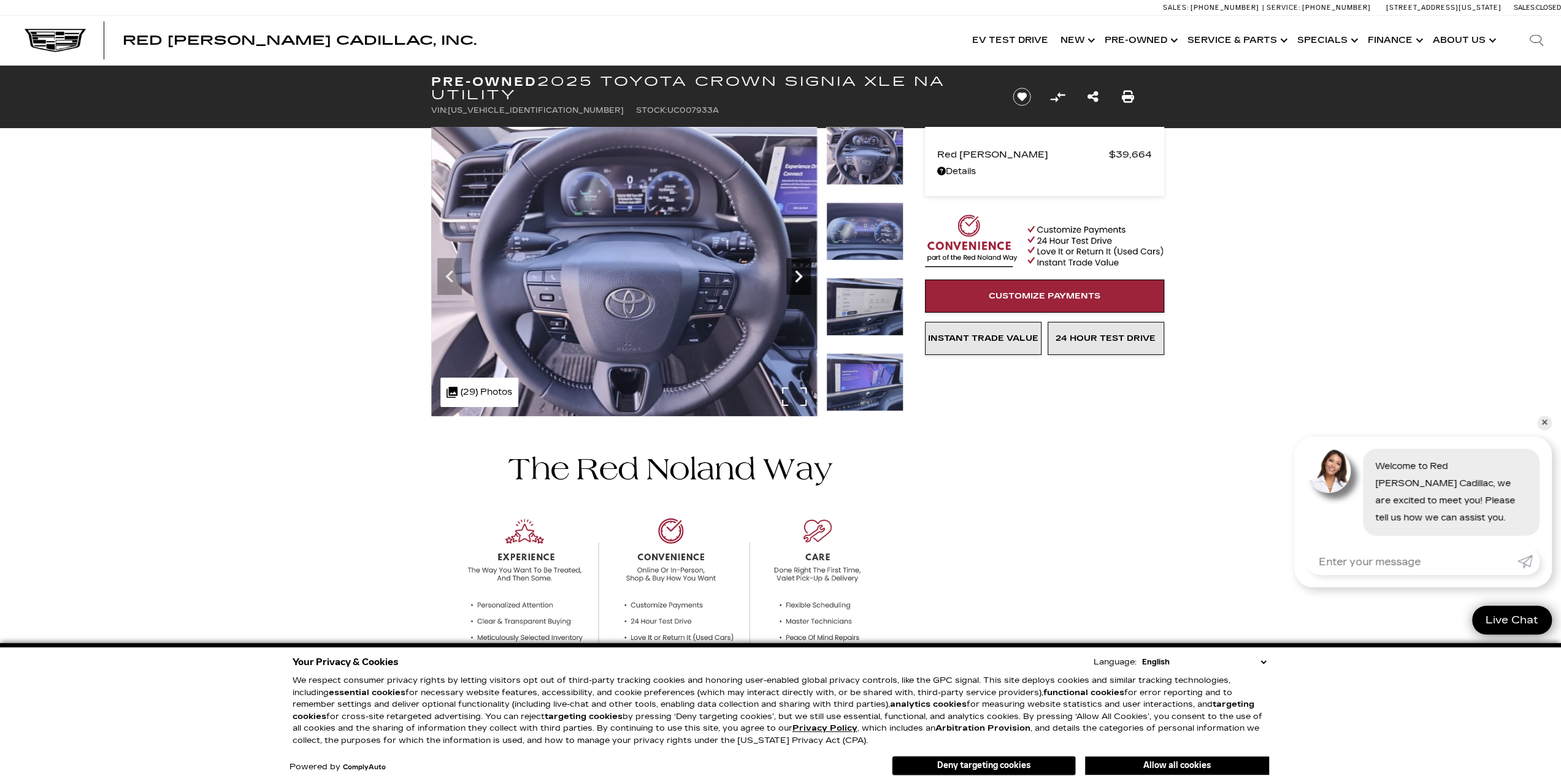
click at [801, 276] on icon "Next" at bounding box center [798, 276] width 8 height 12
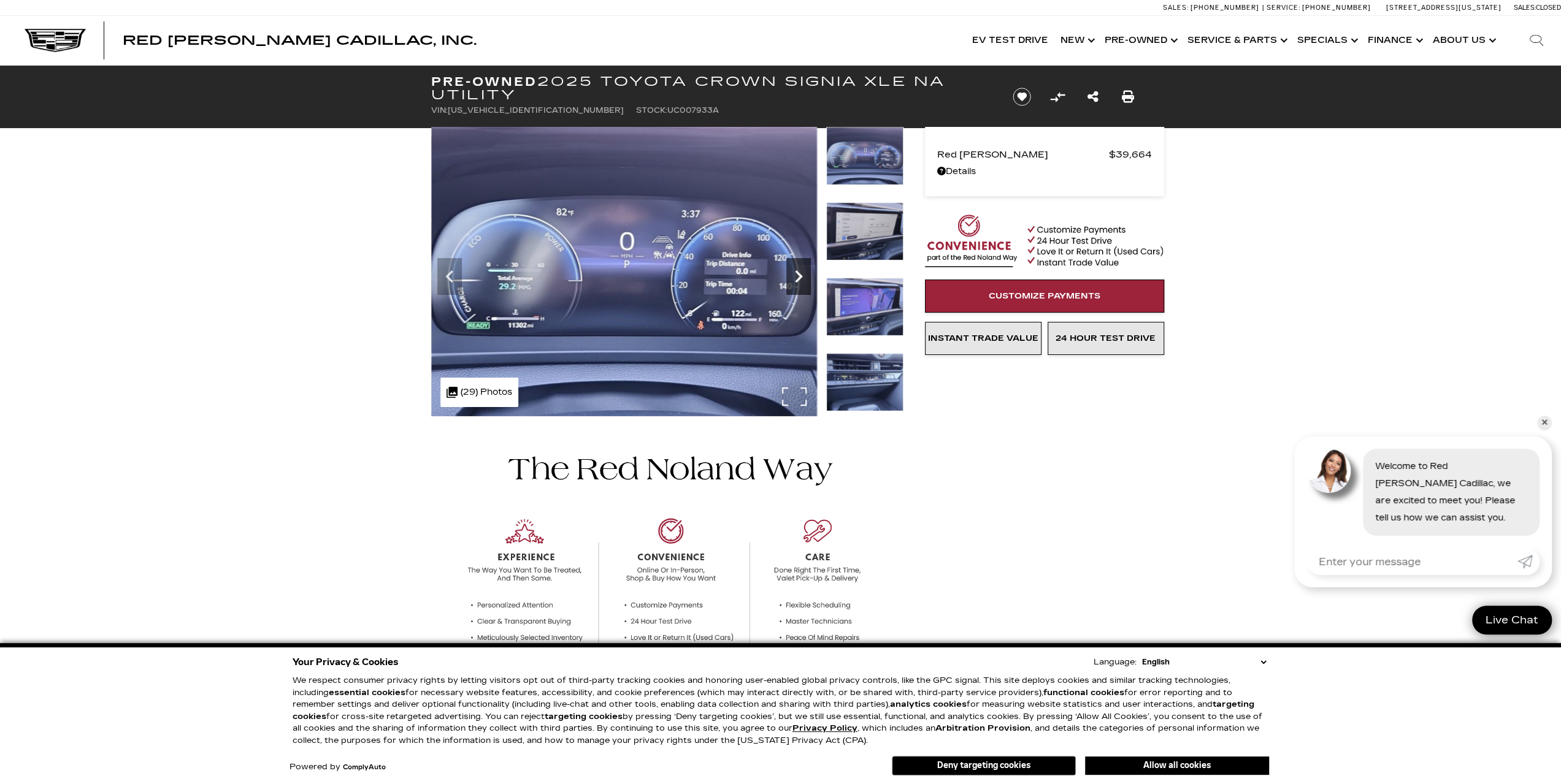
click at [801, 276] on icon "Next" at bounding box center [798, 276] width 8 height 12
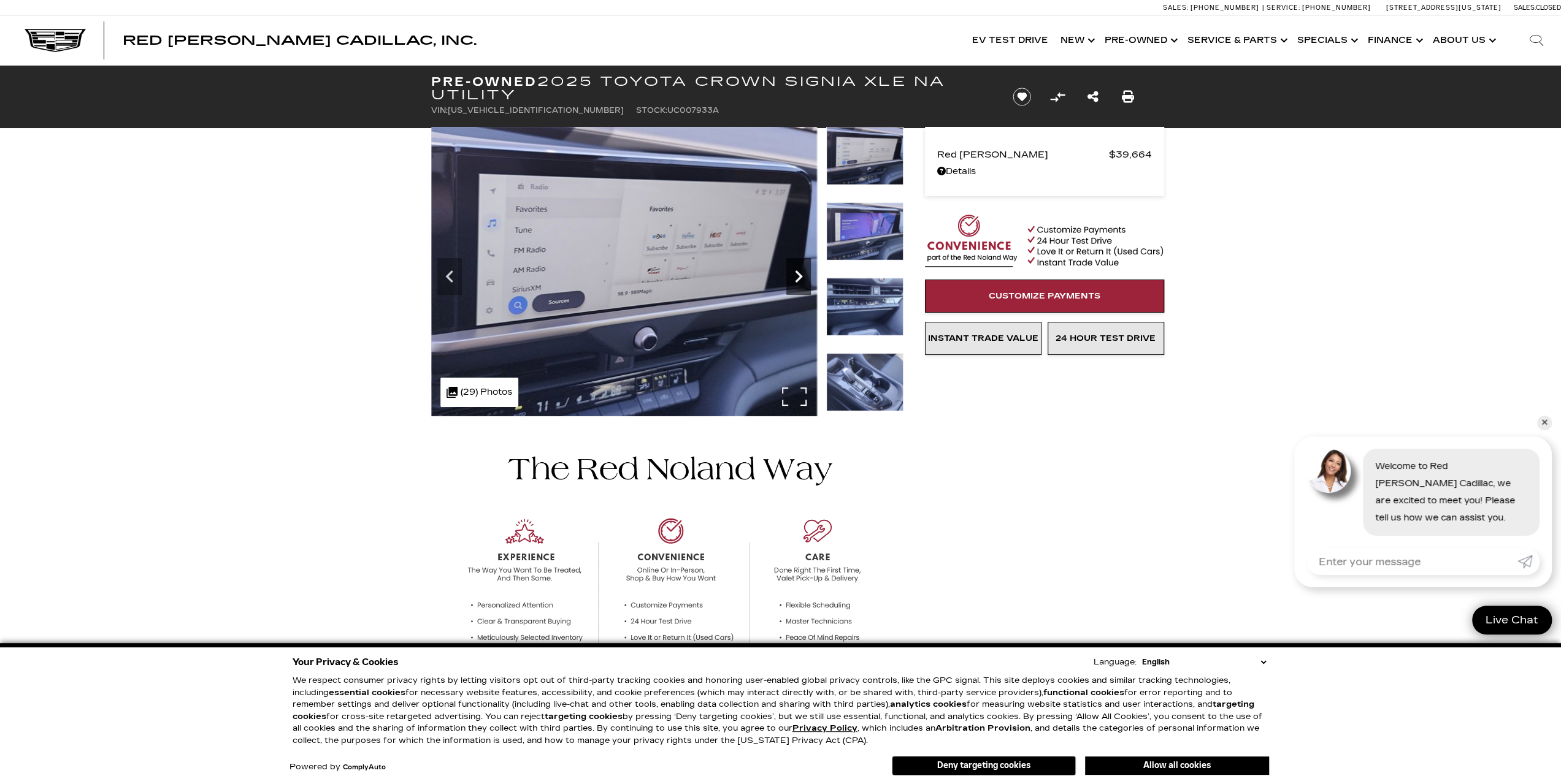
click at [801, 276] on icon "Next" at bounding box center [798, 276] width 8 height 12
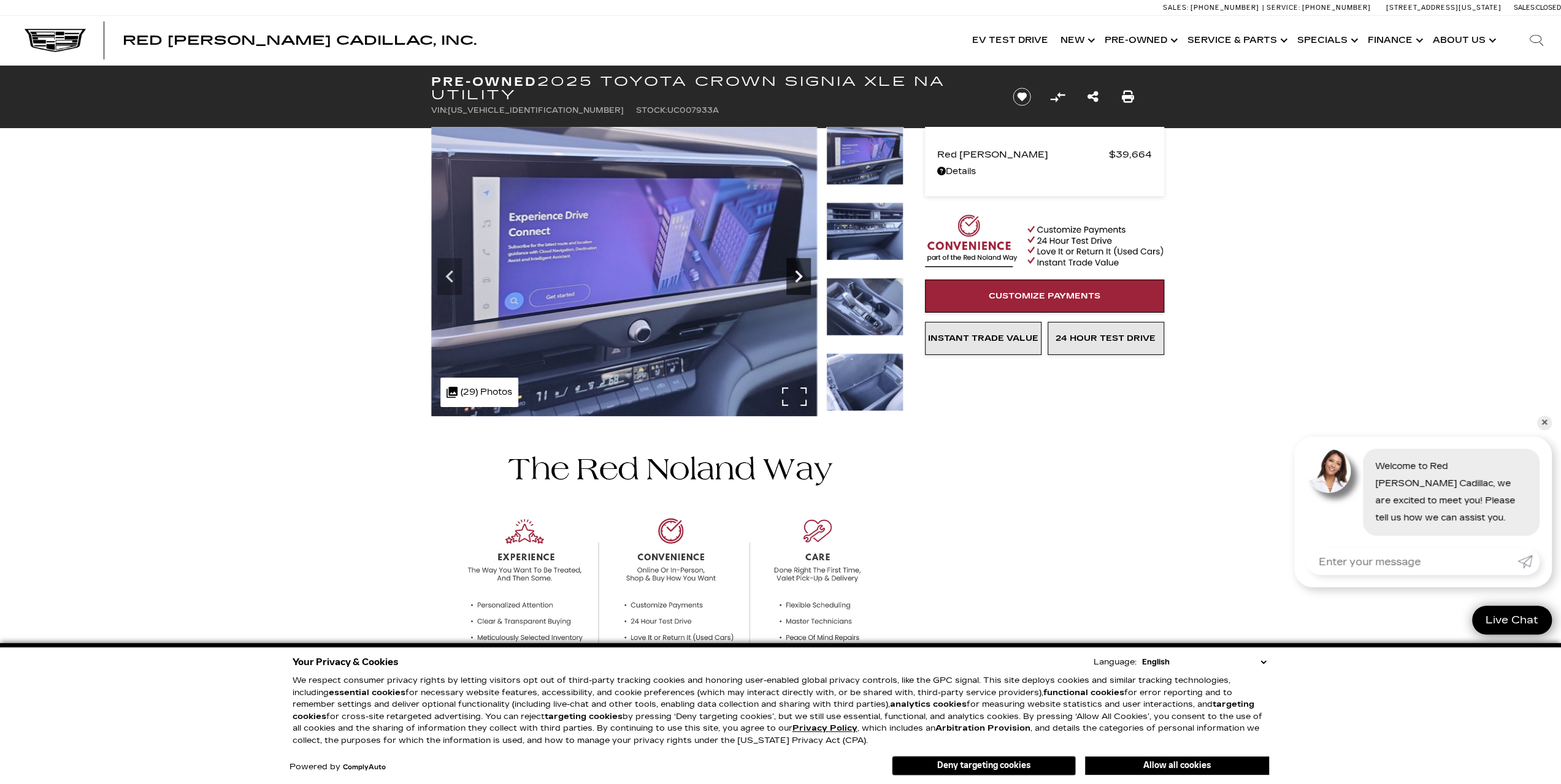
click at [801, 276] on icon "Next" at bounding box center [798, 276] width 8 height 12
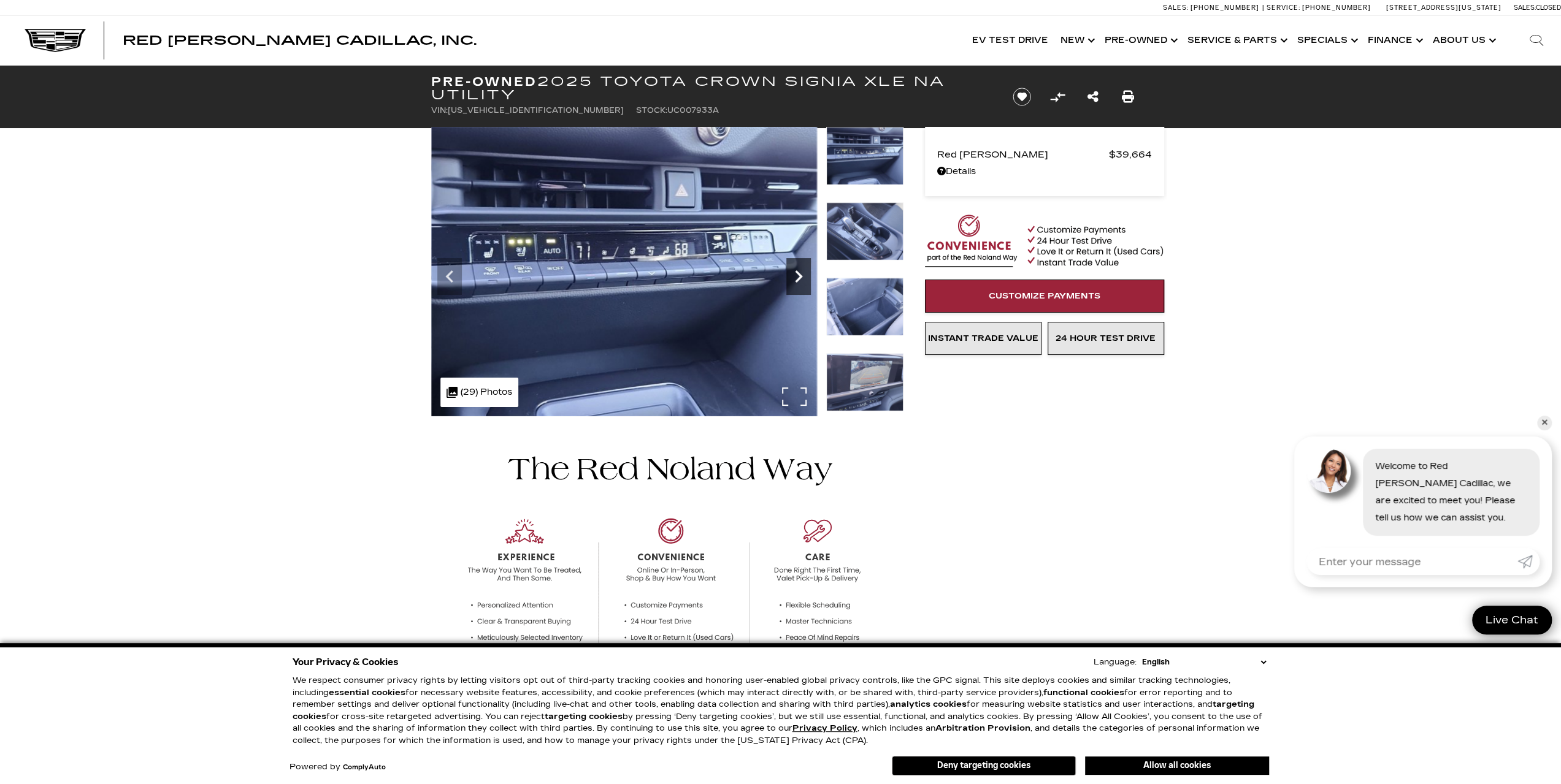
click at [801, 276] on icon "Next" at bounding box center [798, 276] width 8 height 12
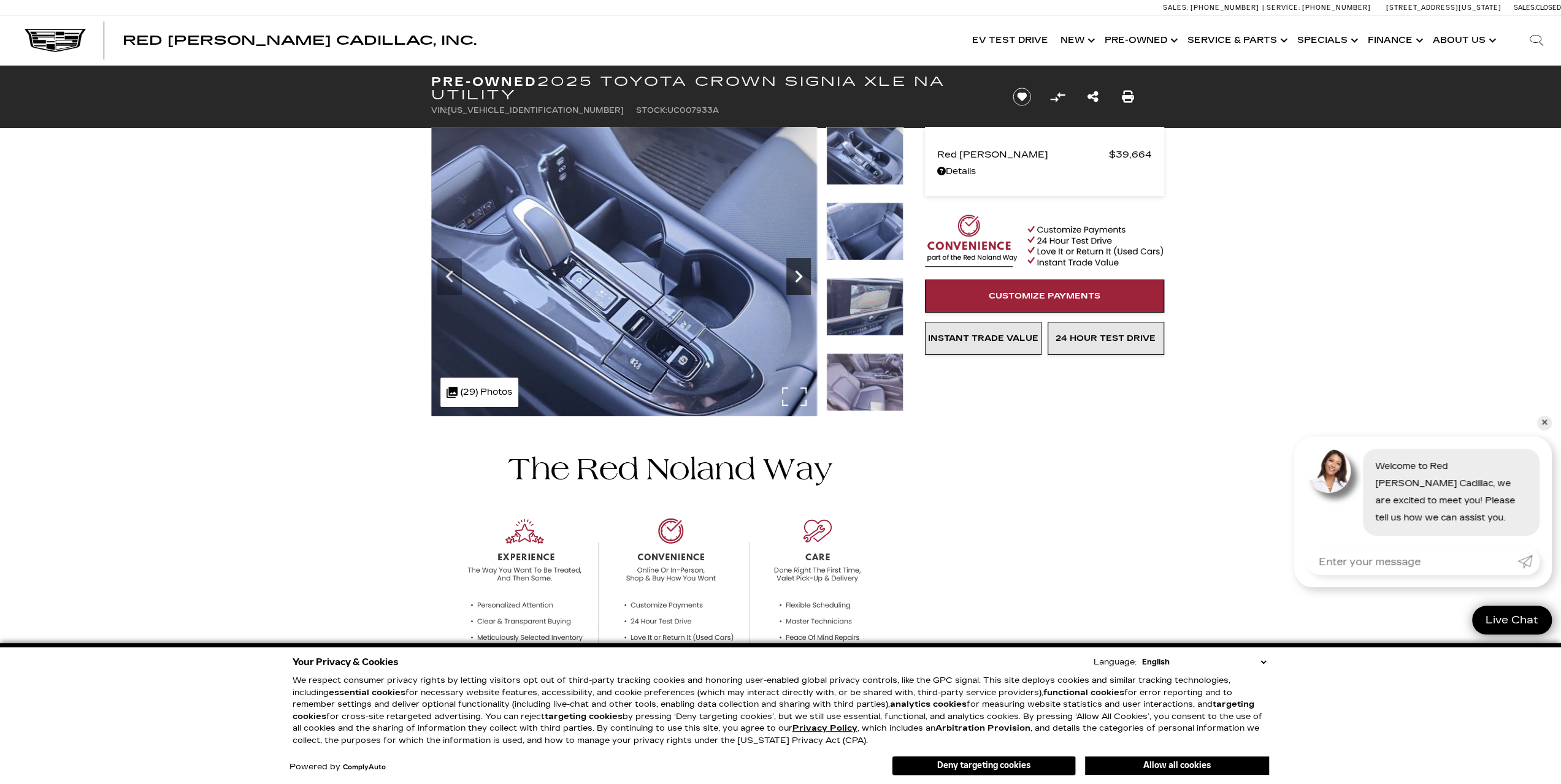
click at [801, 276] on icon "Next" at bounding box center [798, 276] width 8 height 12
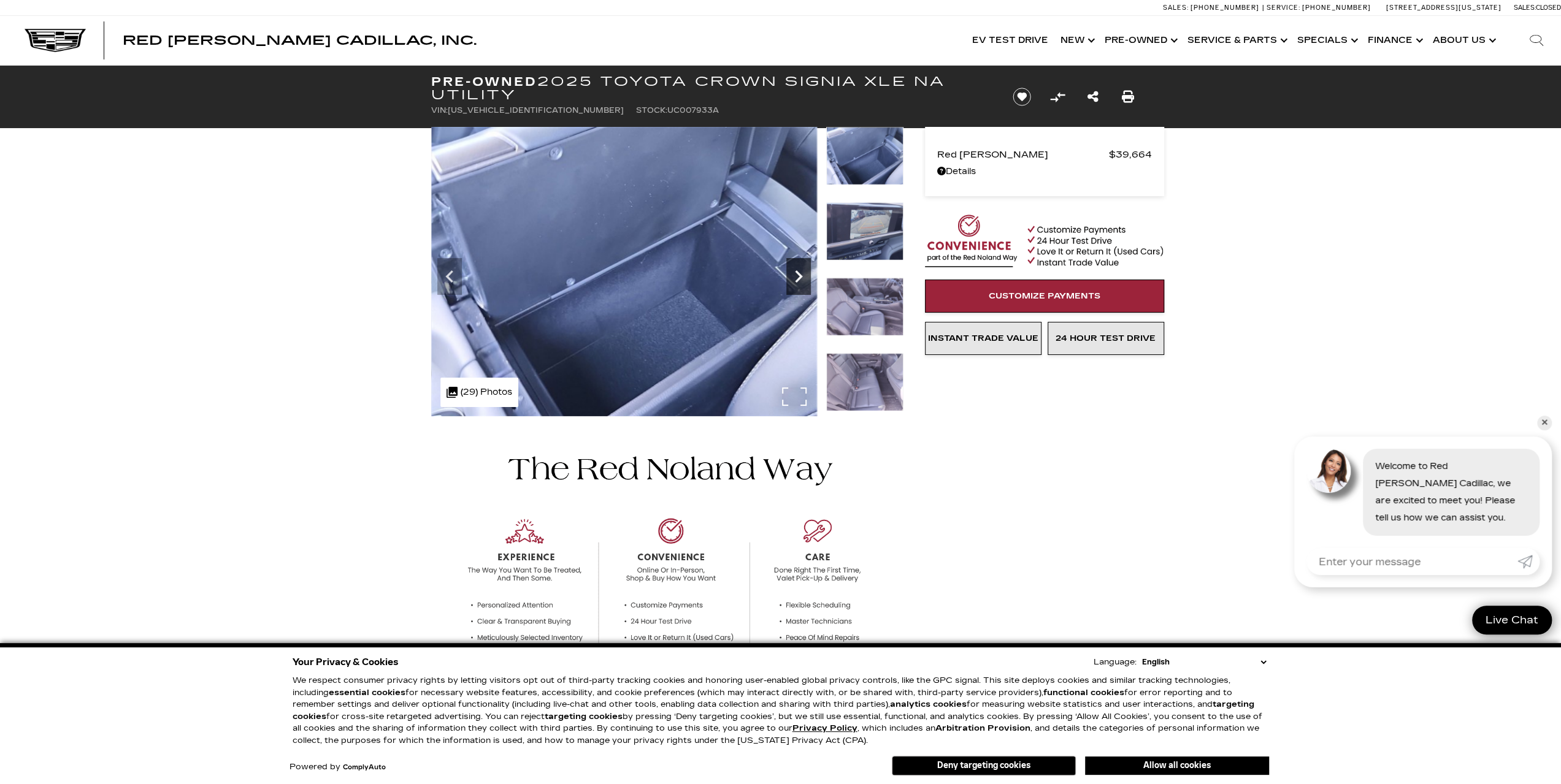
click at [801, 276] on icon "Next" at bounding box center [798, 276] width 8 height 12
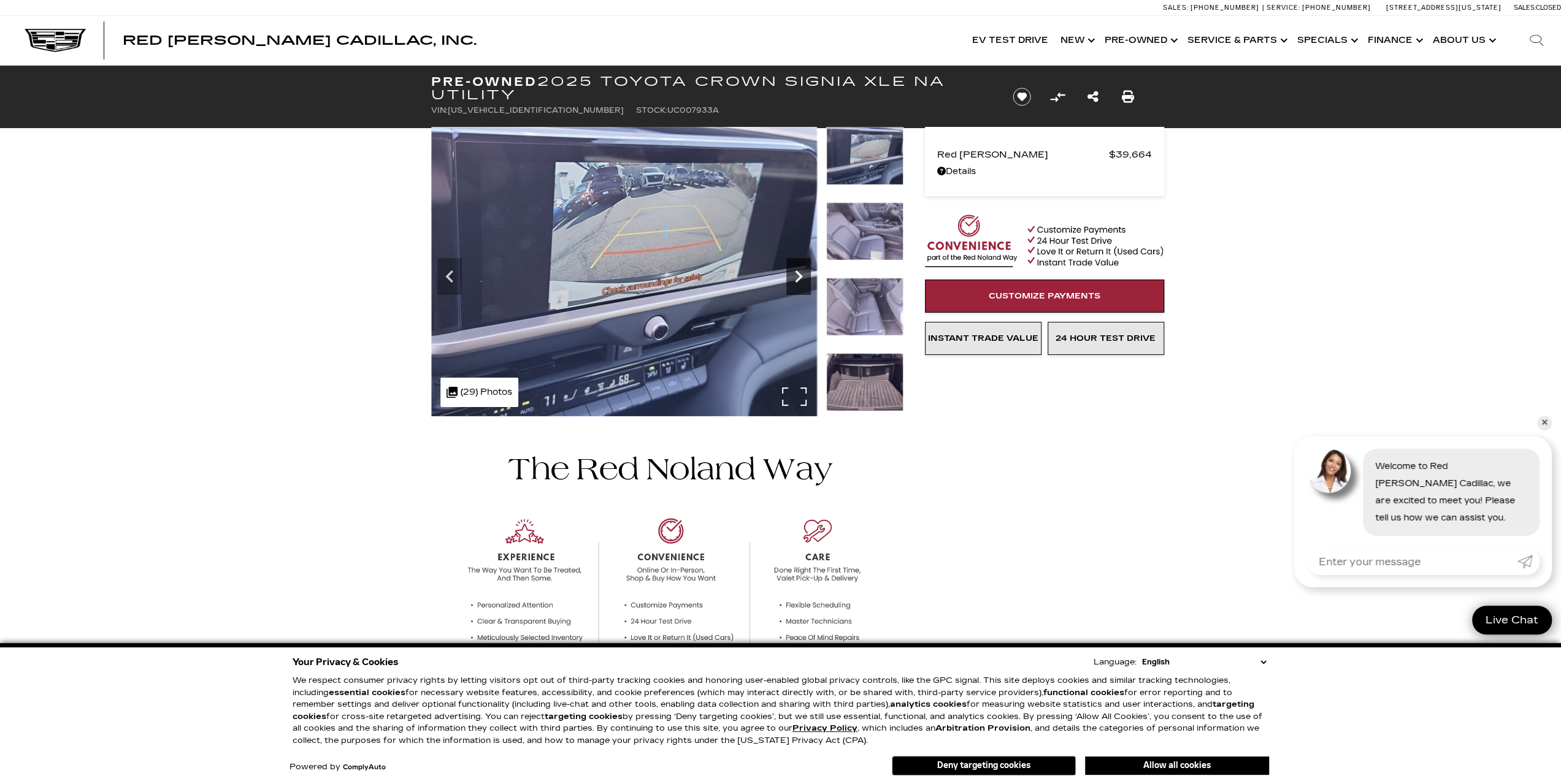
click at [801, 276] on icon "Next" at bounding box center [798, 276] width 8 height 12
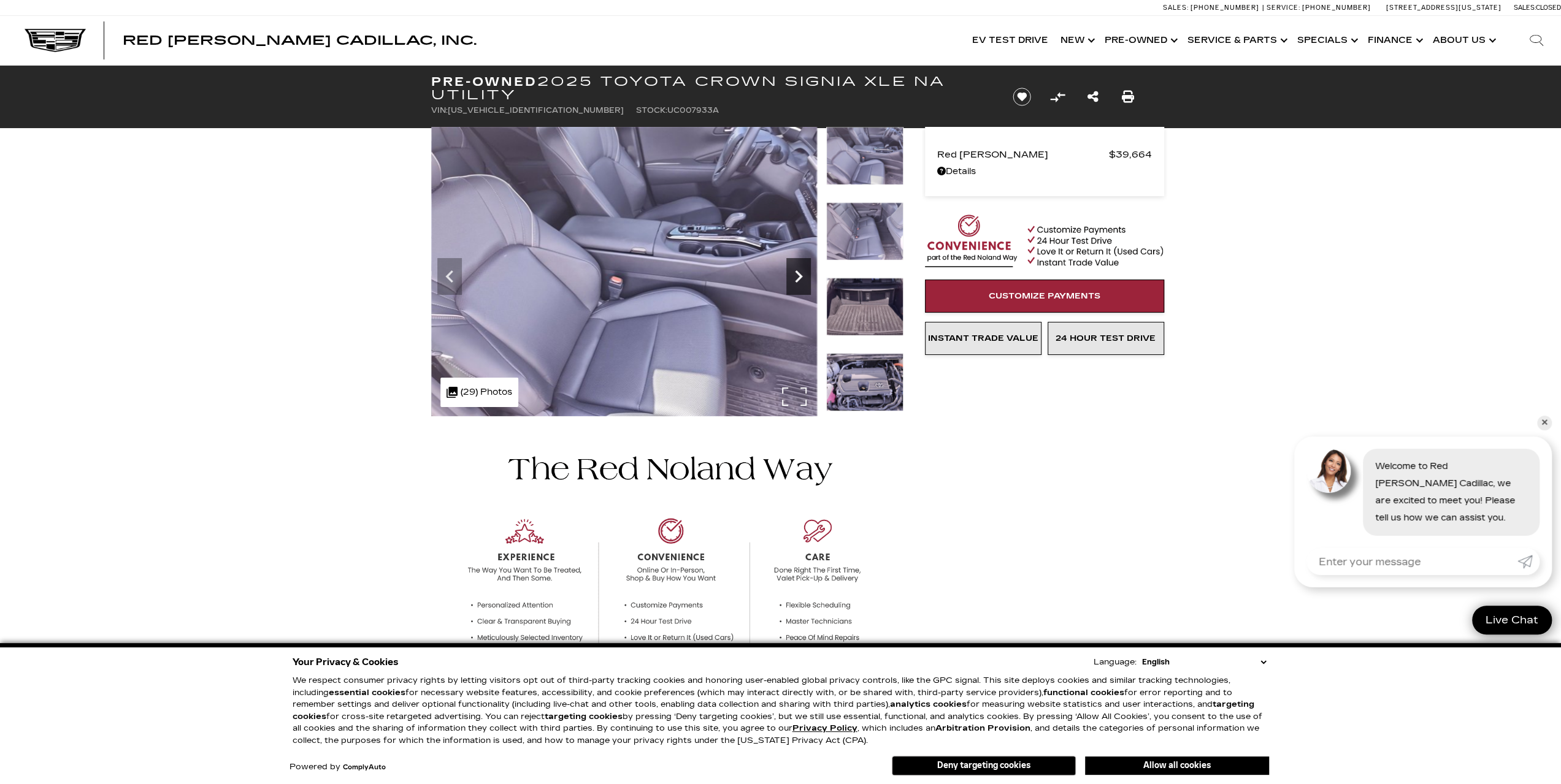
click at [801, 276] on icon "Next" at bounding box center [798, 276] width 8 height 12
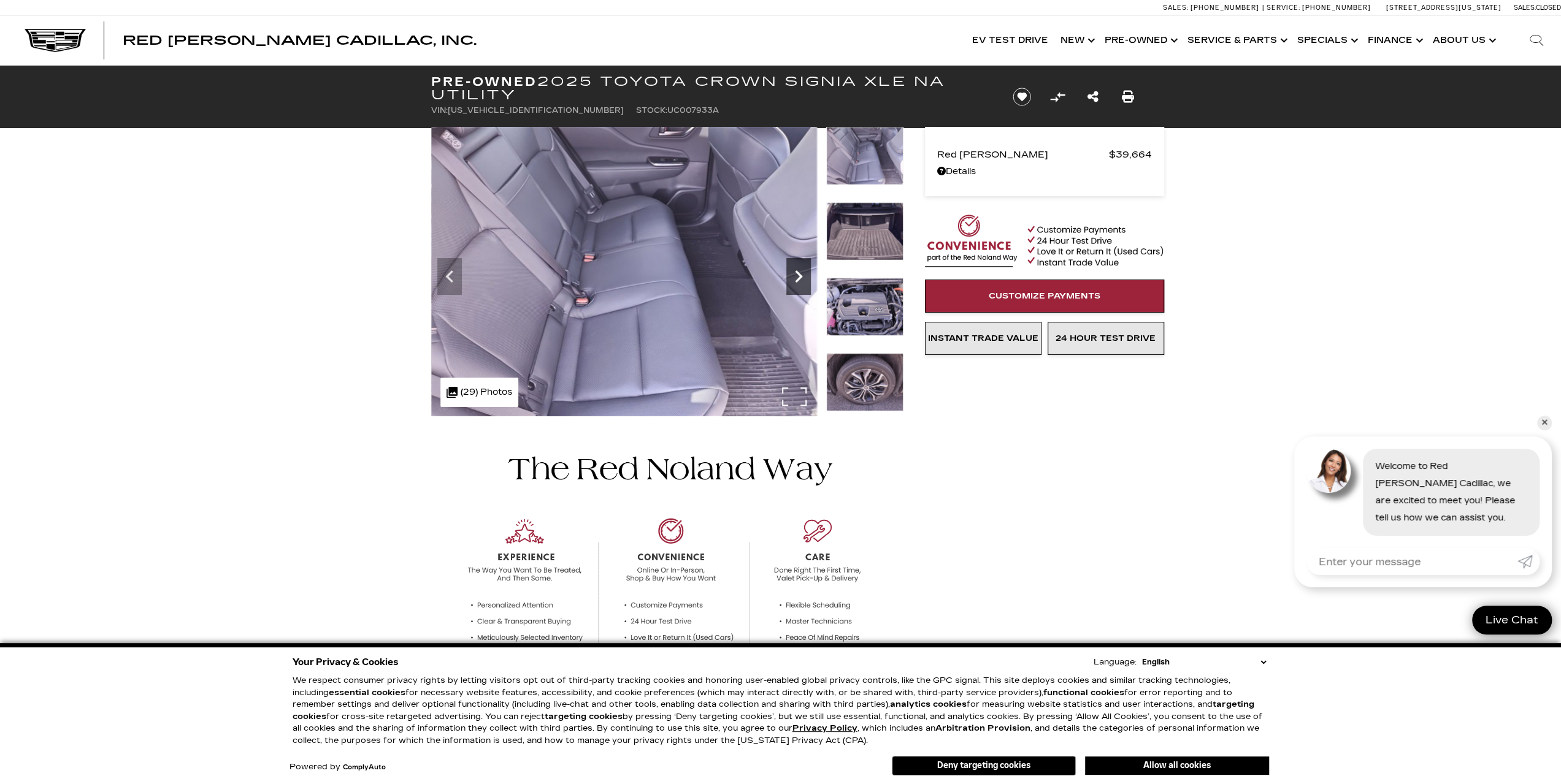
click at [797, 283] on icon "Next" at bounding box center [798, 276] width 25 height 25
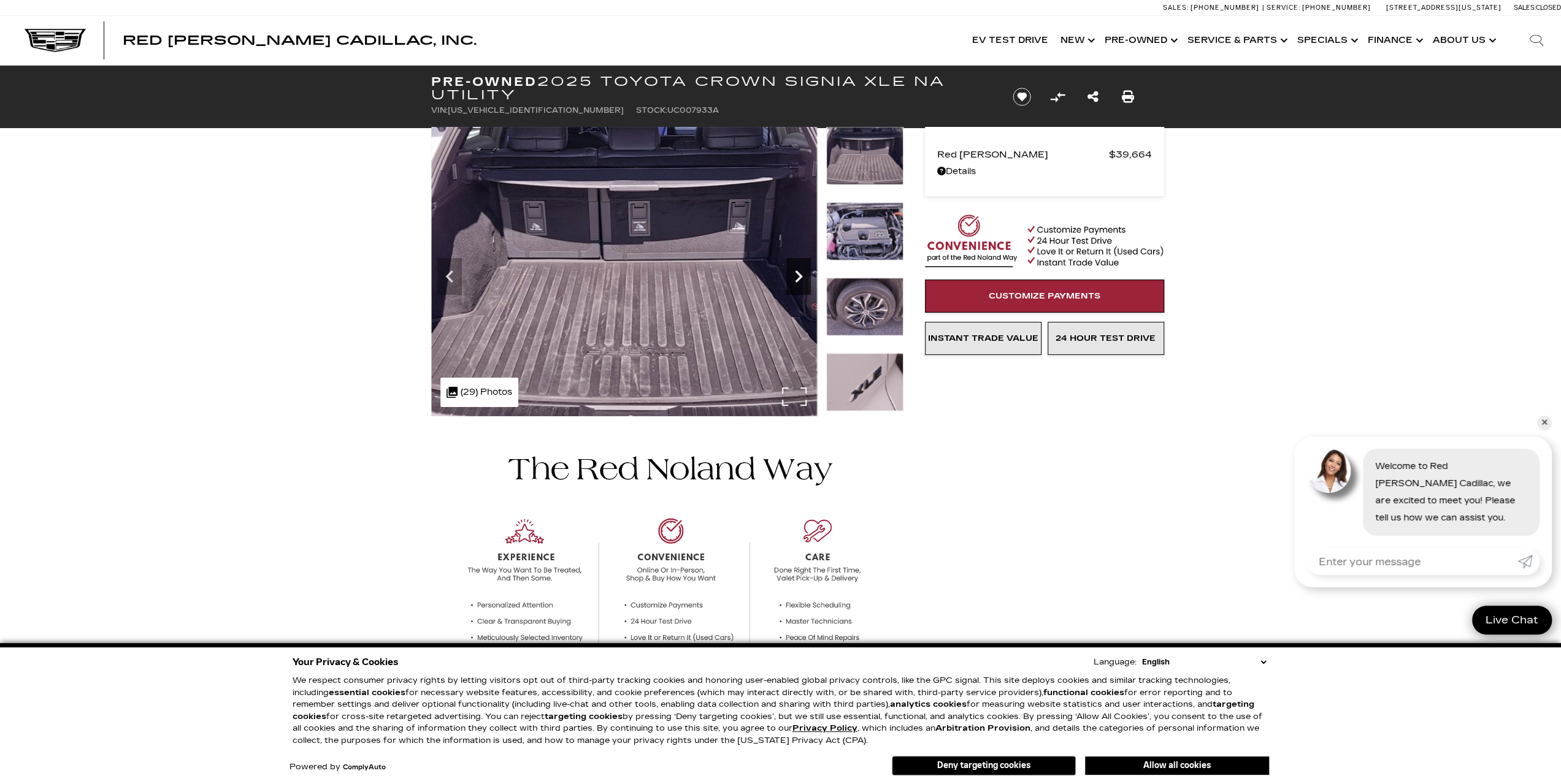
click at [797, 283] on icon "Next" at bounding box center [798, 276] width 25 height 25
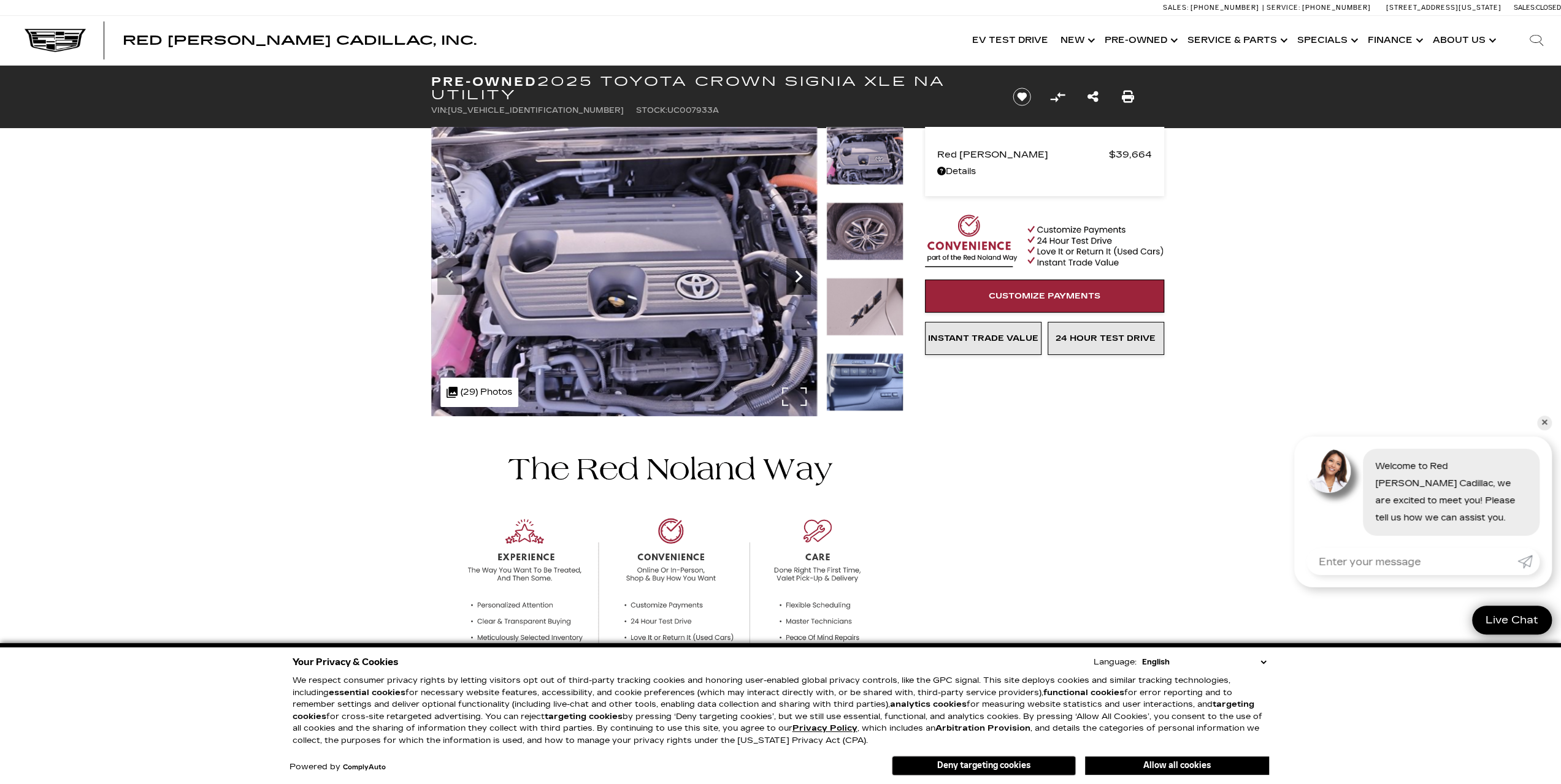
click at [797, 283] on icon "Next" at bounding box center [798, 276] width 25 height 25
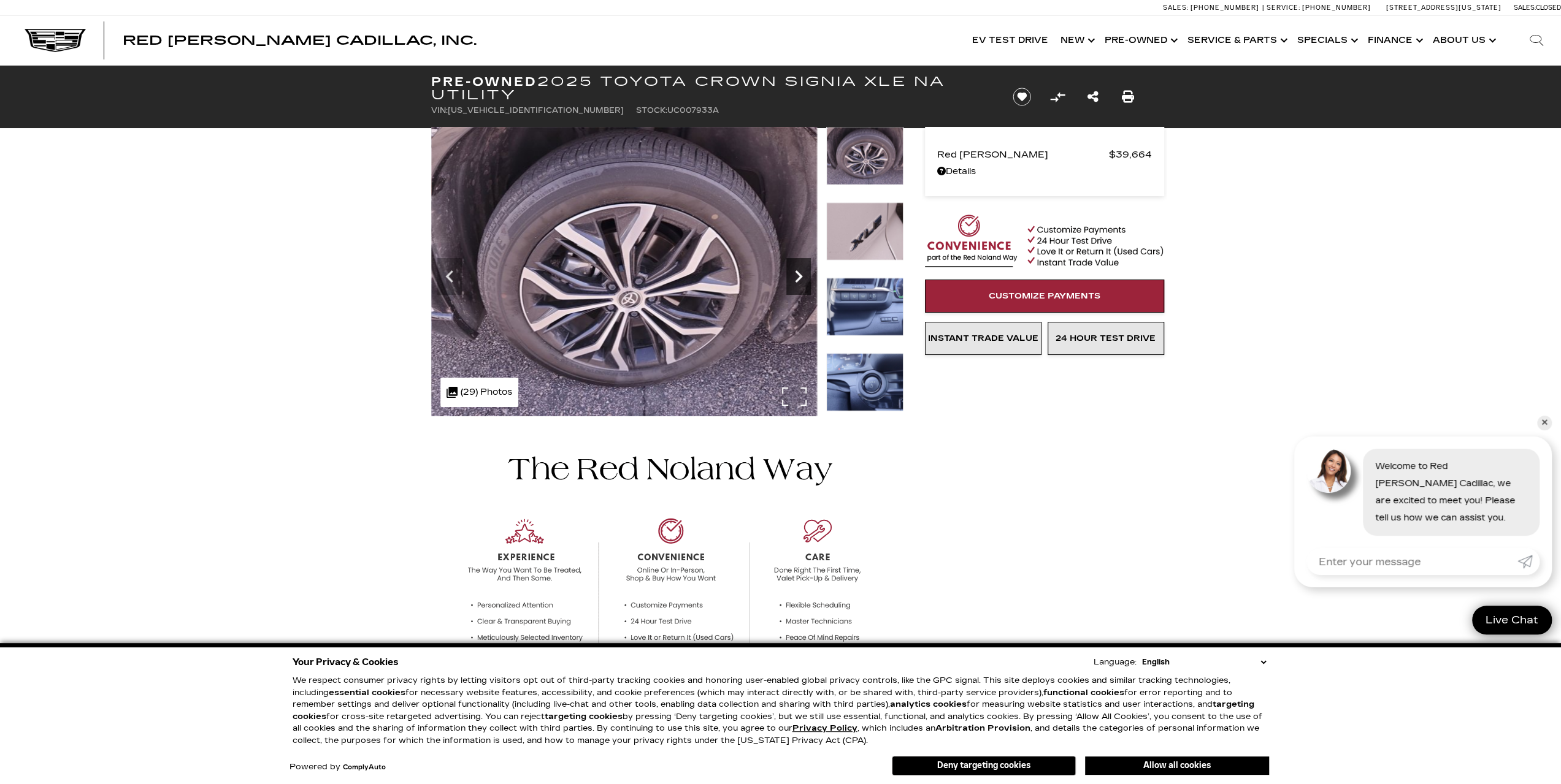
click at [797, 283] on icon "Next" at bounding box center [798, 276] width 25 height 25
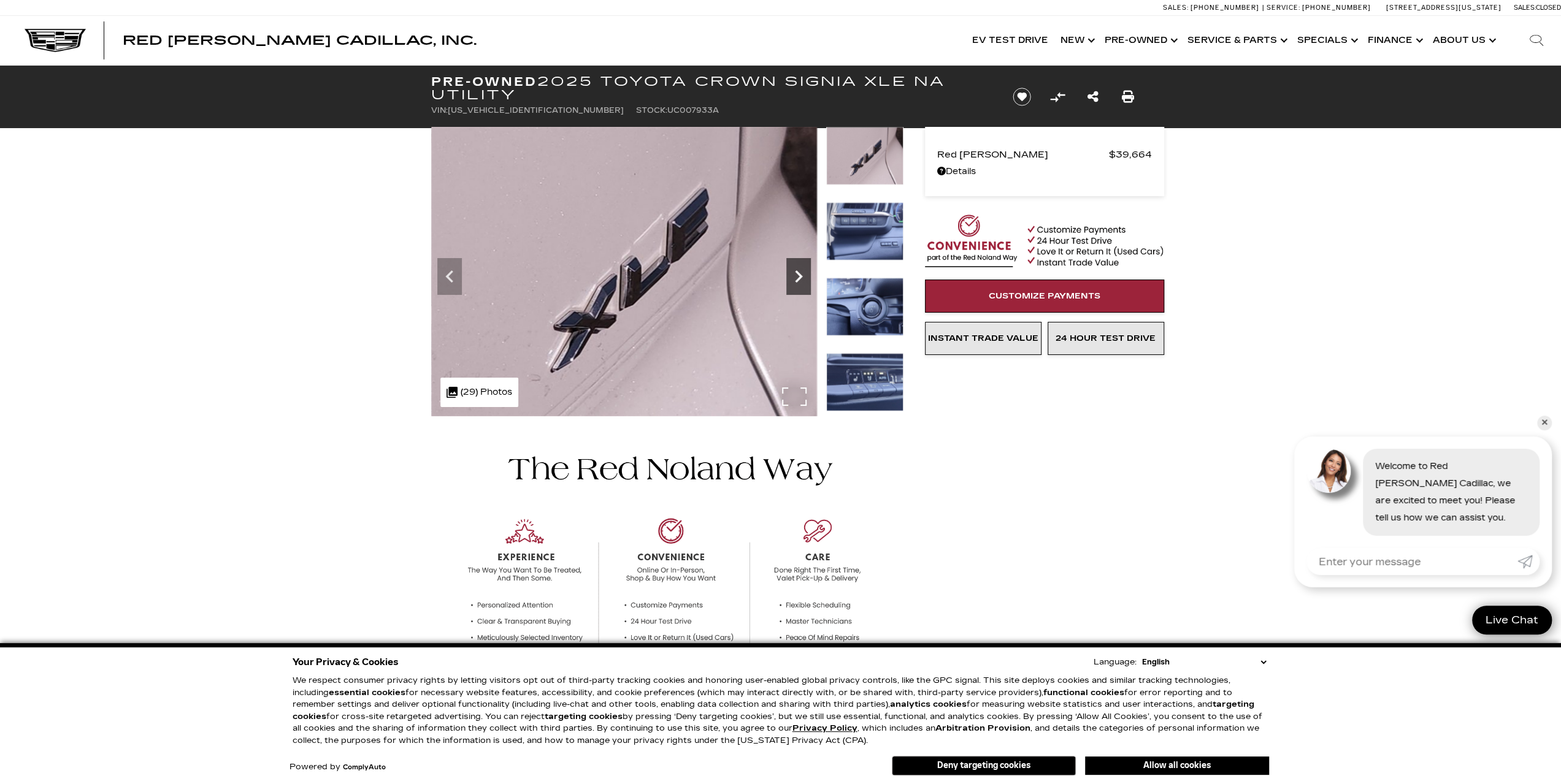
click at [797, 283] on icon "Next" at bounding box center [798, 276] width 25 height 25
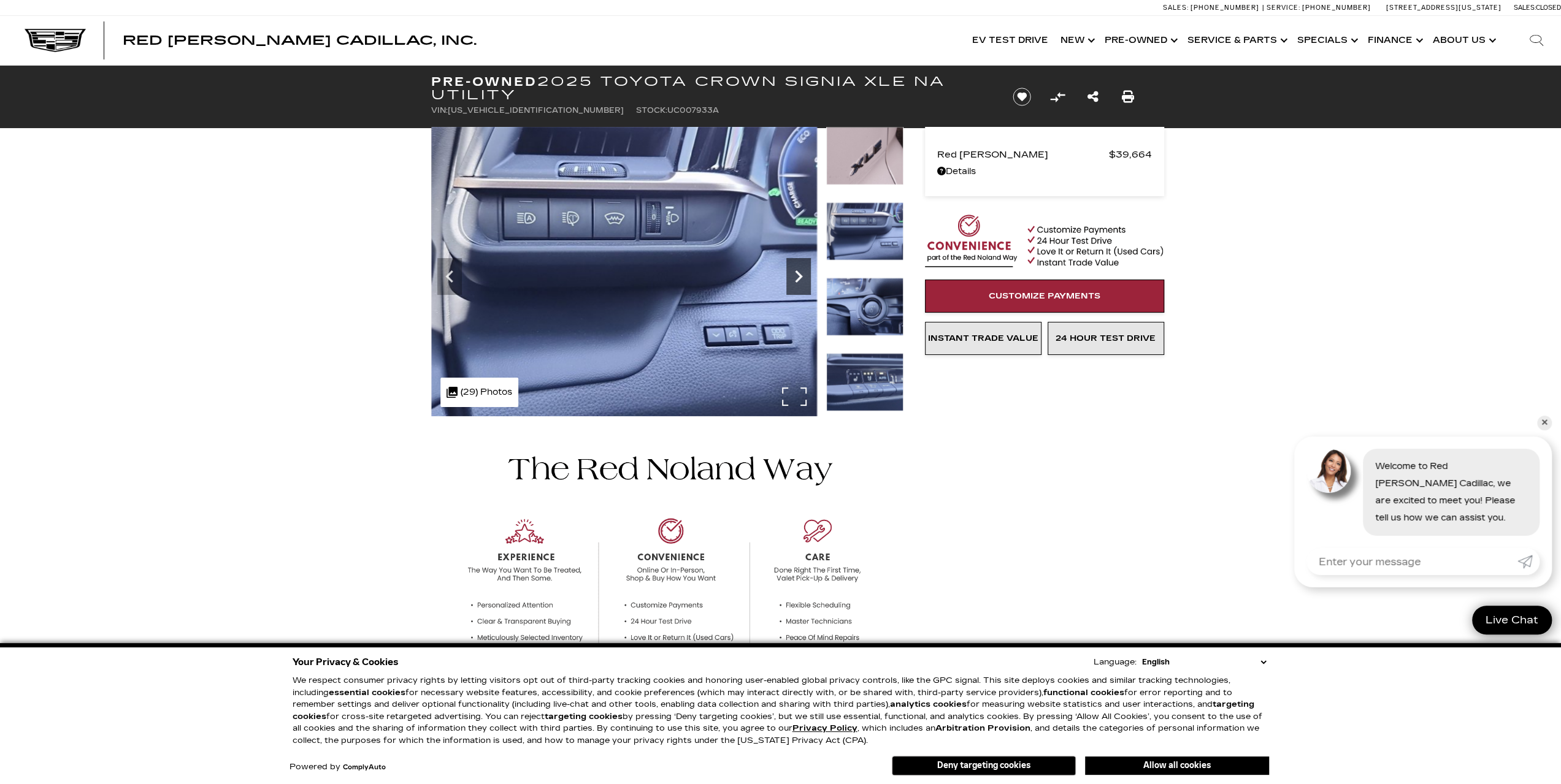
click at [797, 283] on icon "Next" at bounding box center [798, 276] width 25 height 25
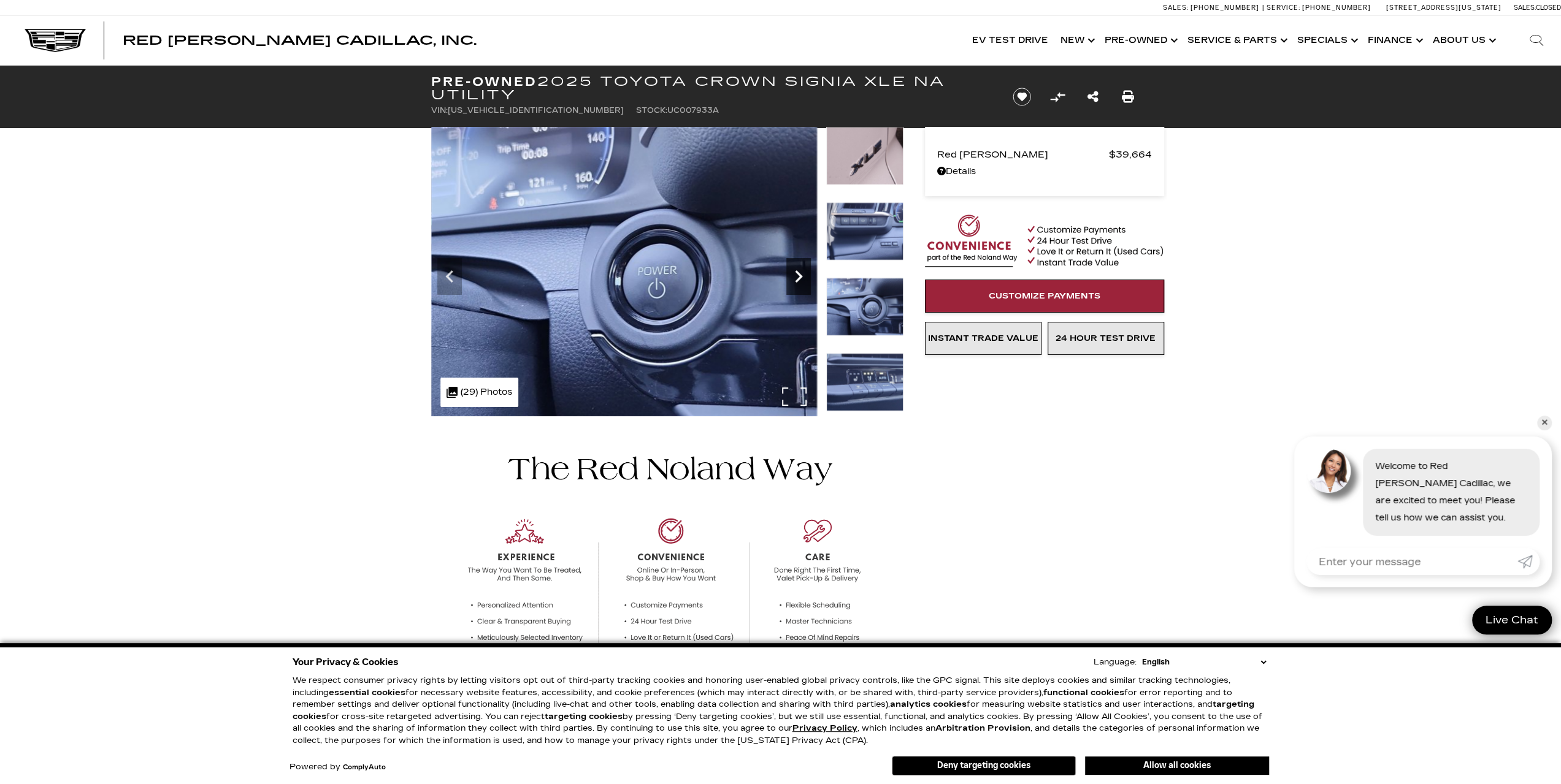
click at [797, 283] on icon "Next" at bounding box center [798, 276] width 25 height 25
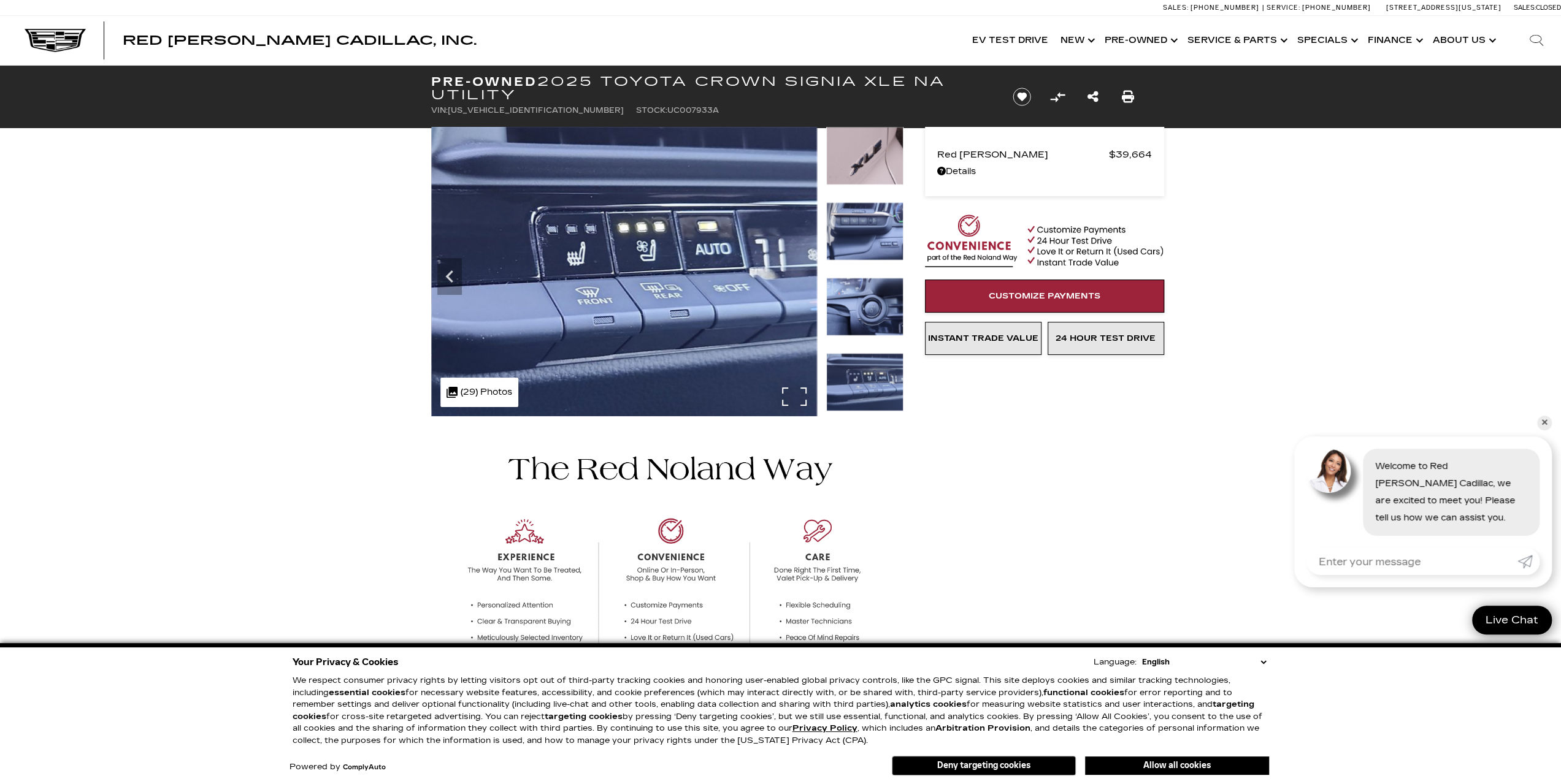
click at [797, 283] on img at bounding box center [624, 272] width 386 height 290
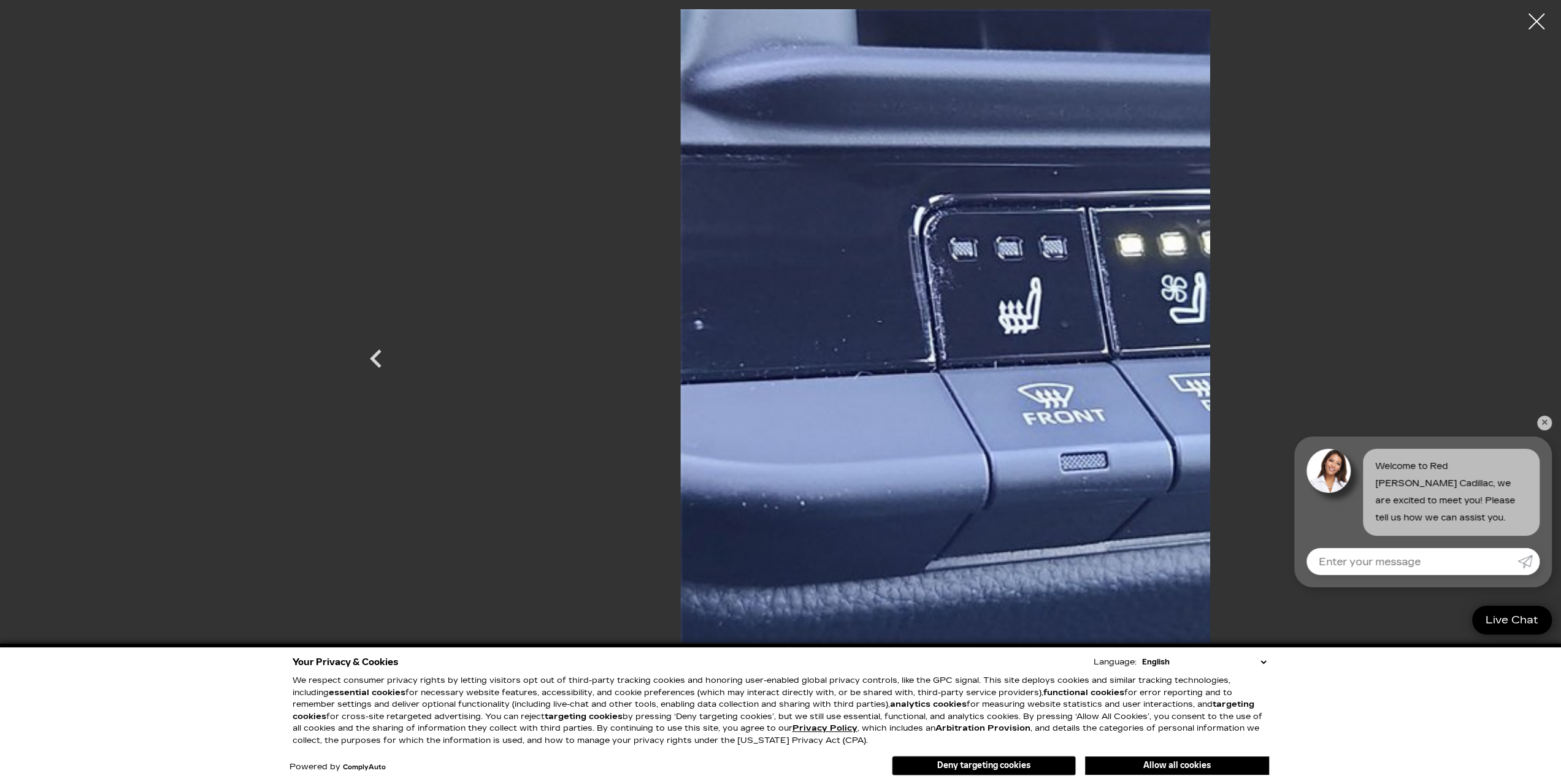
click at [1539, 23] on div at bounding box center [1536, 22] width 32 height 32
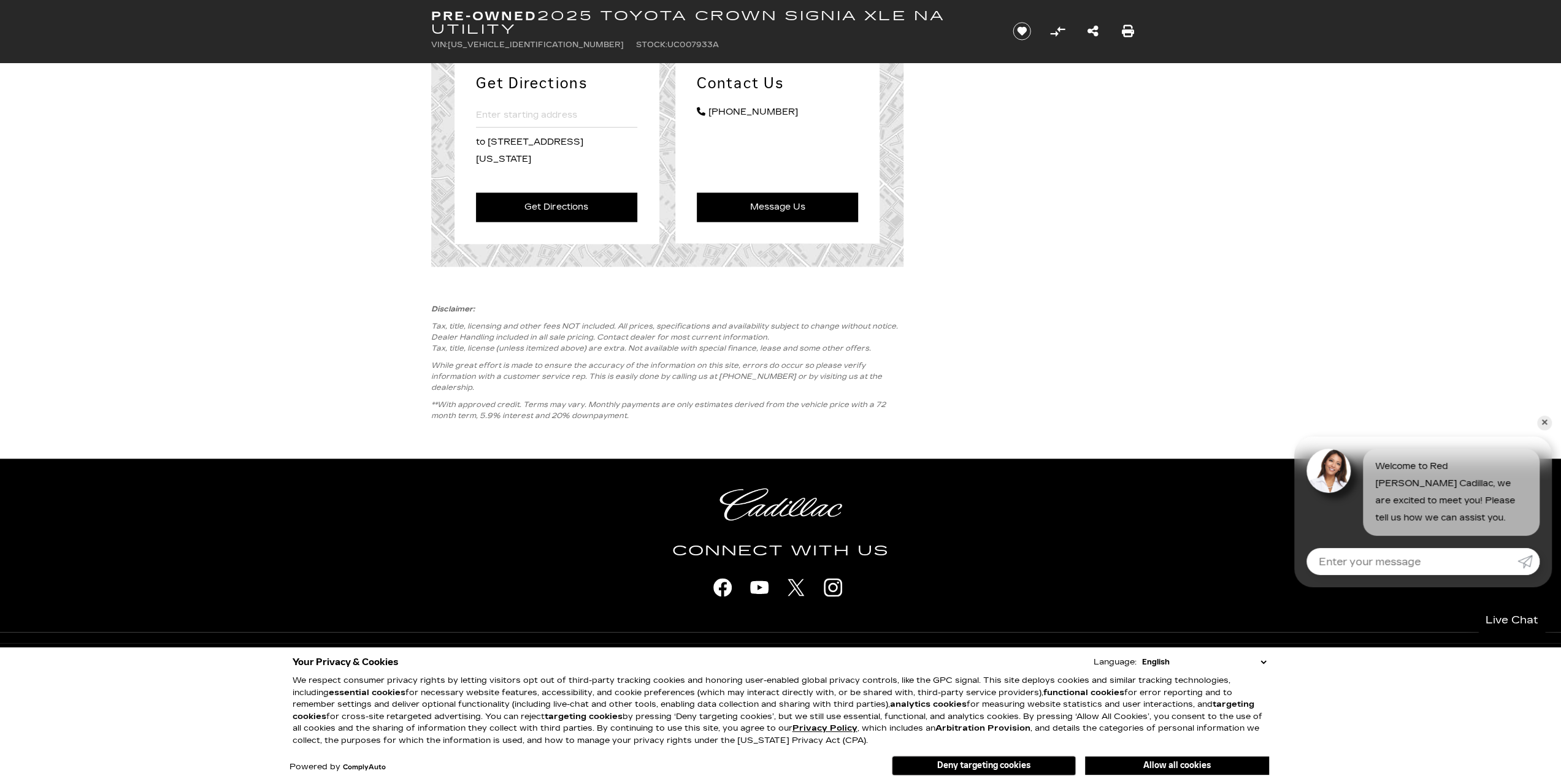
scroll to position [1530, 0]
